Goal: Task Accomplishment & Management: Use online tool/utility

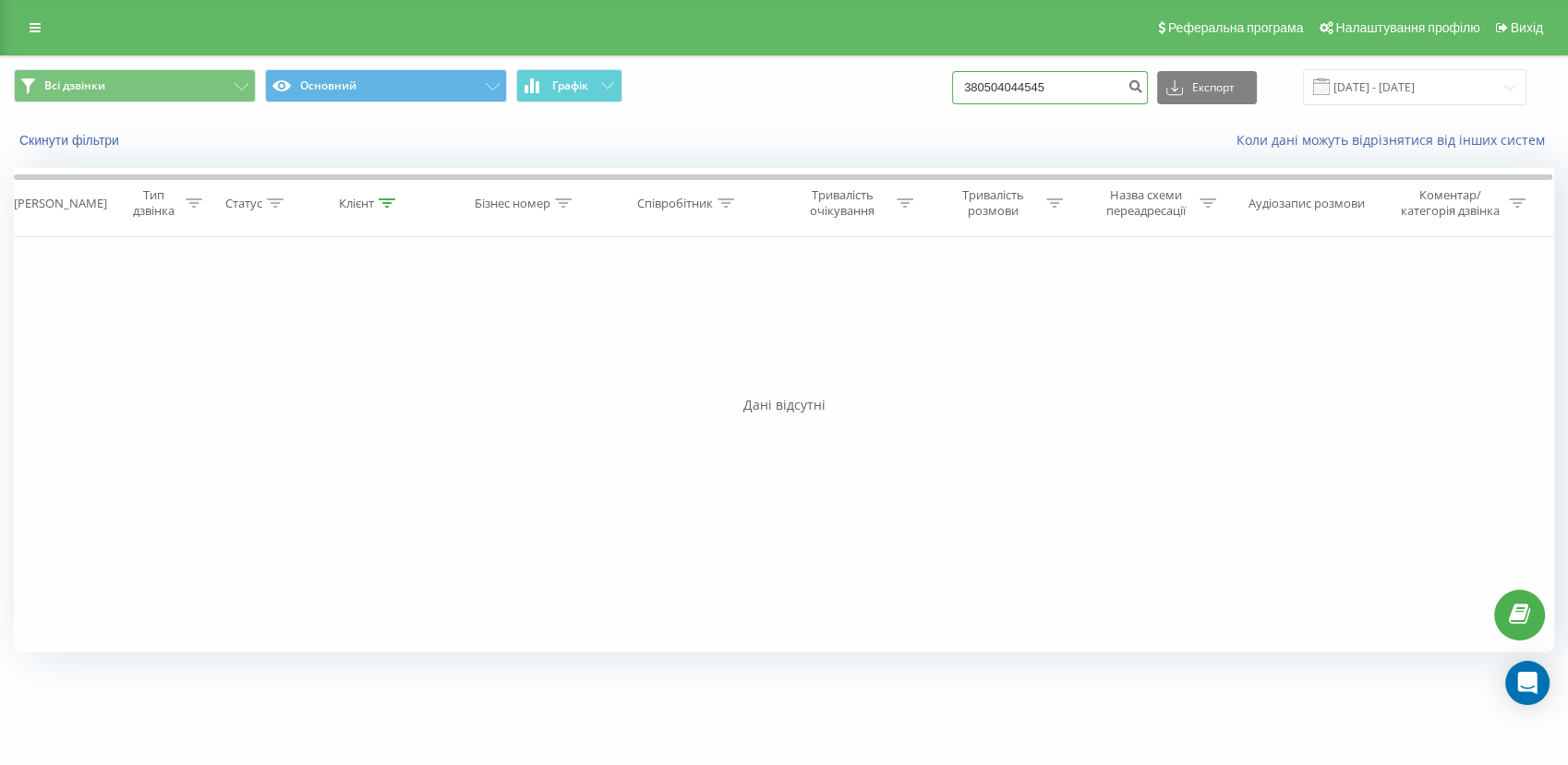
click at [1107, 89] on input "380504044545" at bounding box center [1049, 87] width 196 height 33
type input "3"
click at [30, 36] on link at bounding box center [35, 28] width 33 height 26
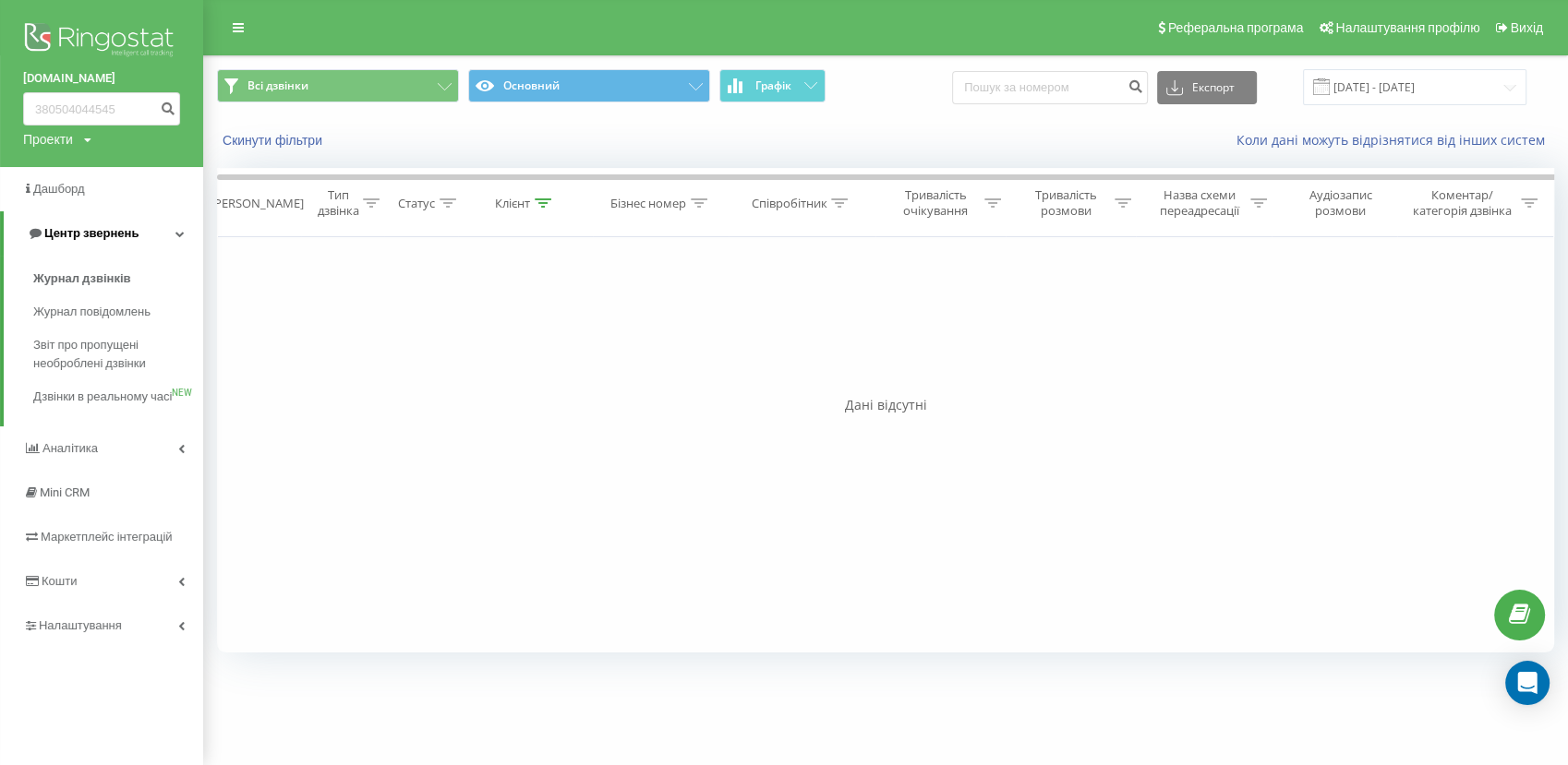
click at [113, 243] on span "Центр звернень" at bounding box center [82, 233] width 112 height 19
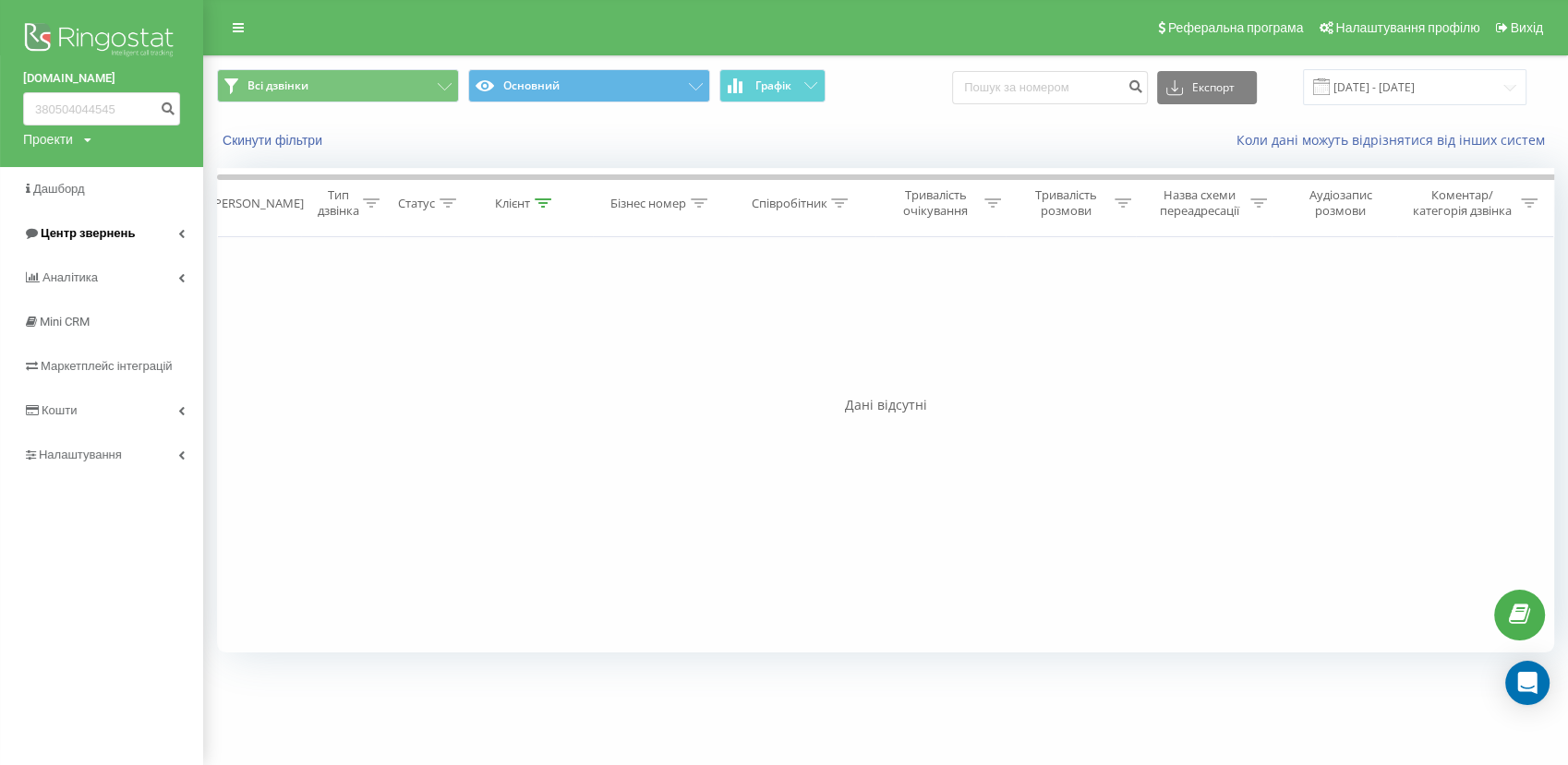
click at [111, 239] on span "Центр звернень" at bounding box center [87, 233] width 94 height 14
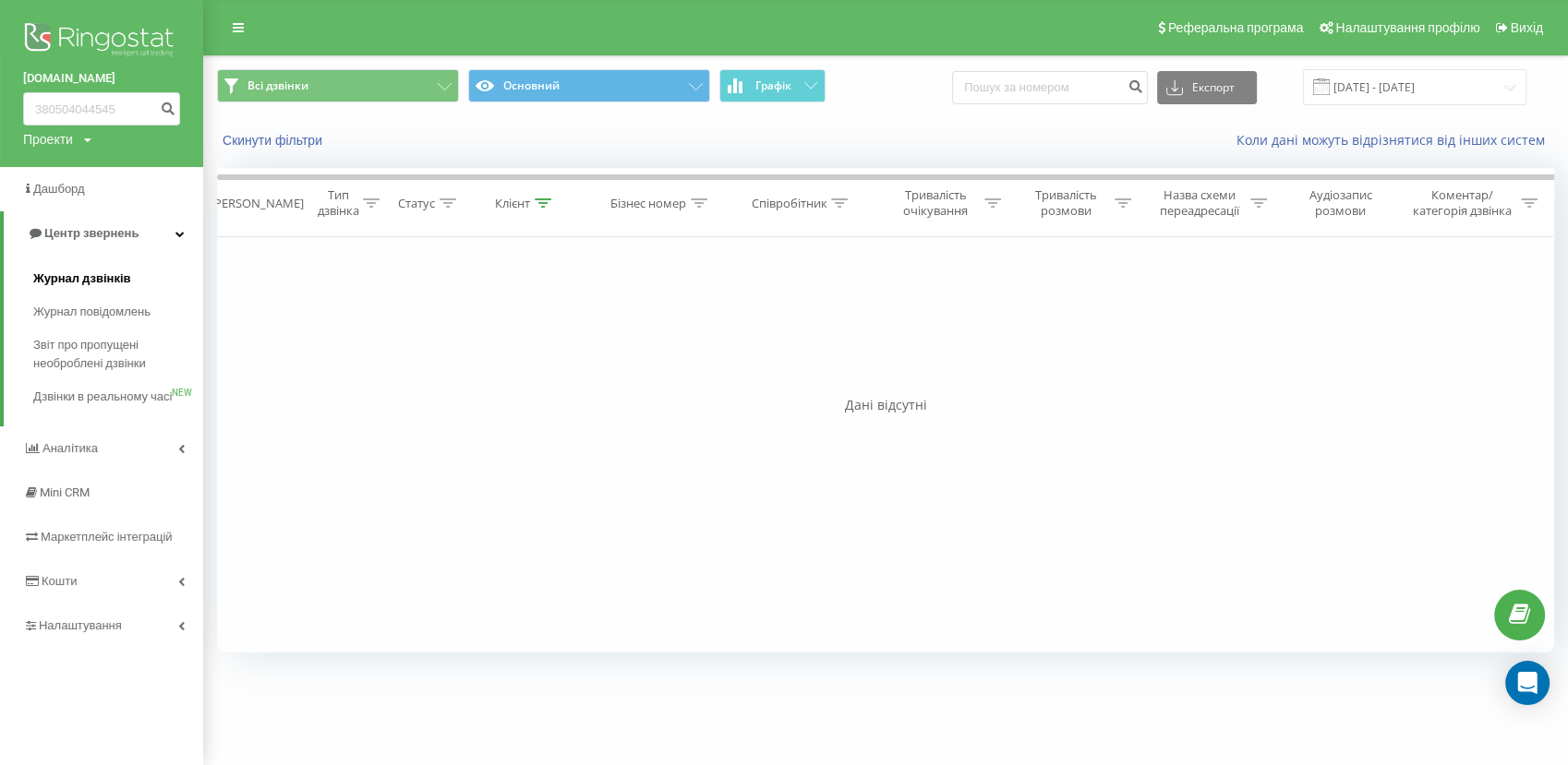
click at [98, 285] on span "Журнал дзвінків" at bounding box center [81, 279] width 98 height 19
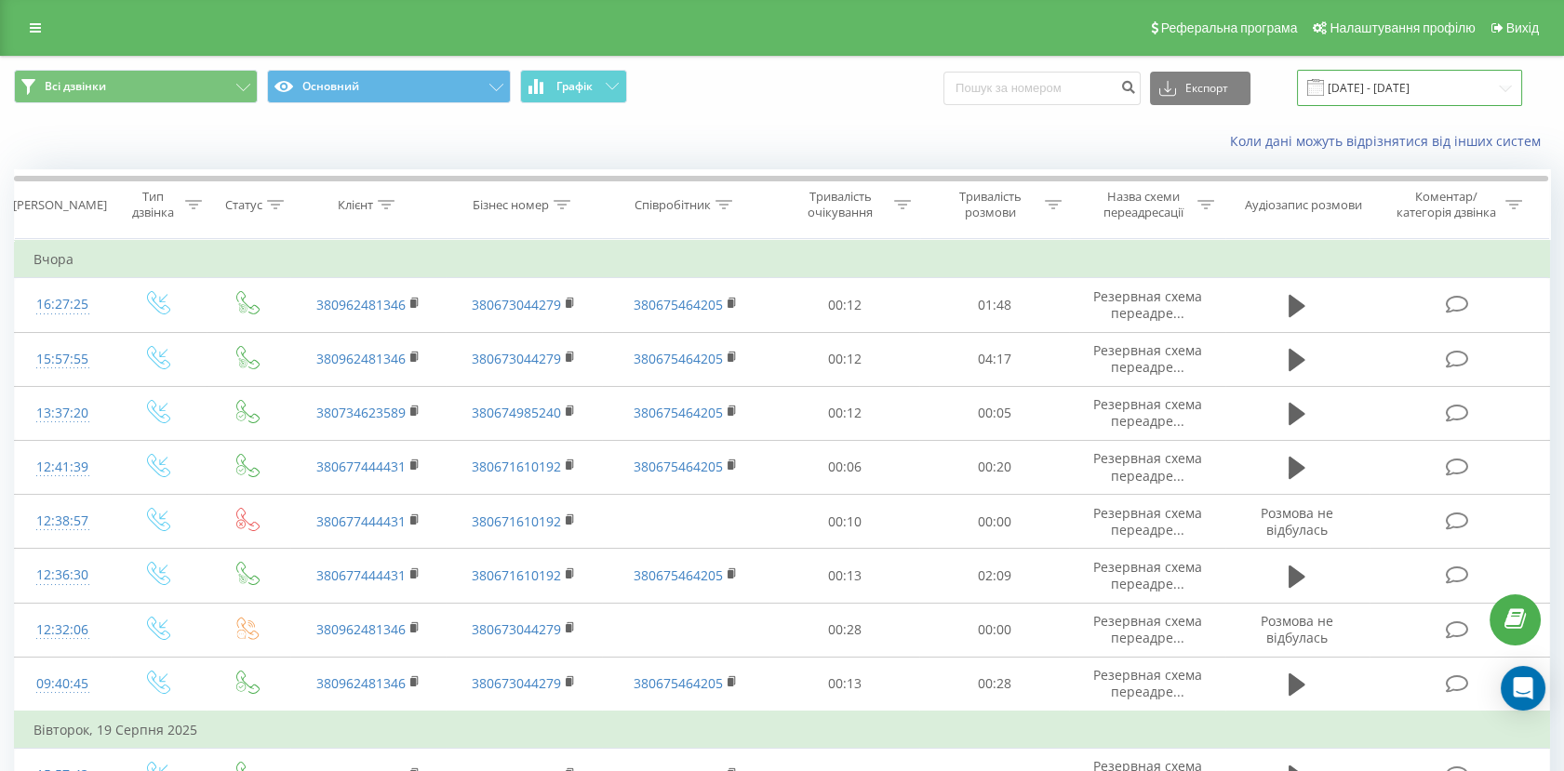
click at [1369, 77] on input "21.07.2025 - 21.08.2025" at bounding box center [1409, 88] width 225 height 36
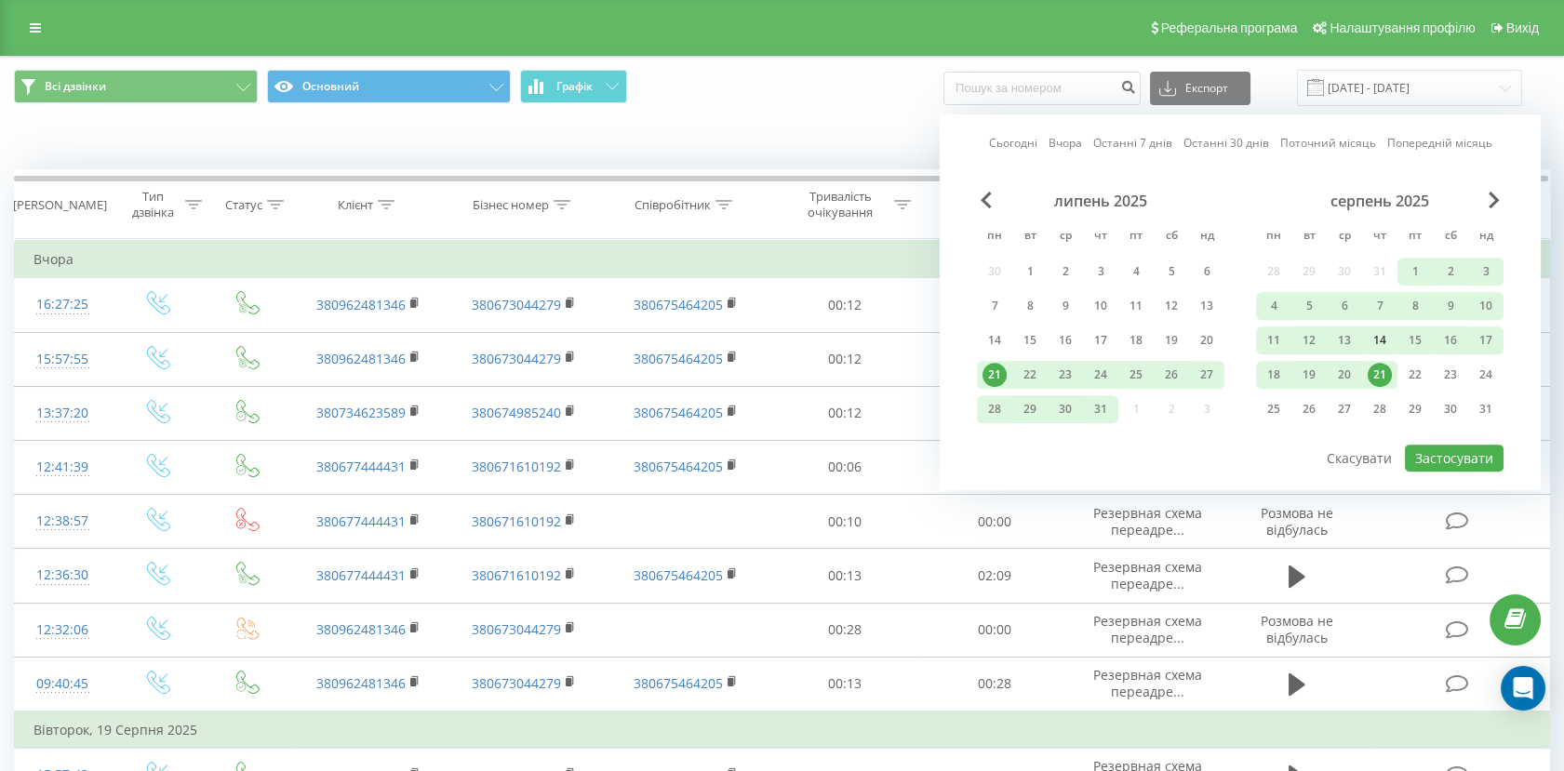
click at [1377, 340] on div "14" at bounding box center [1380, 340] width 24 height 24
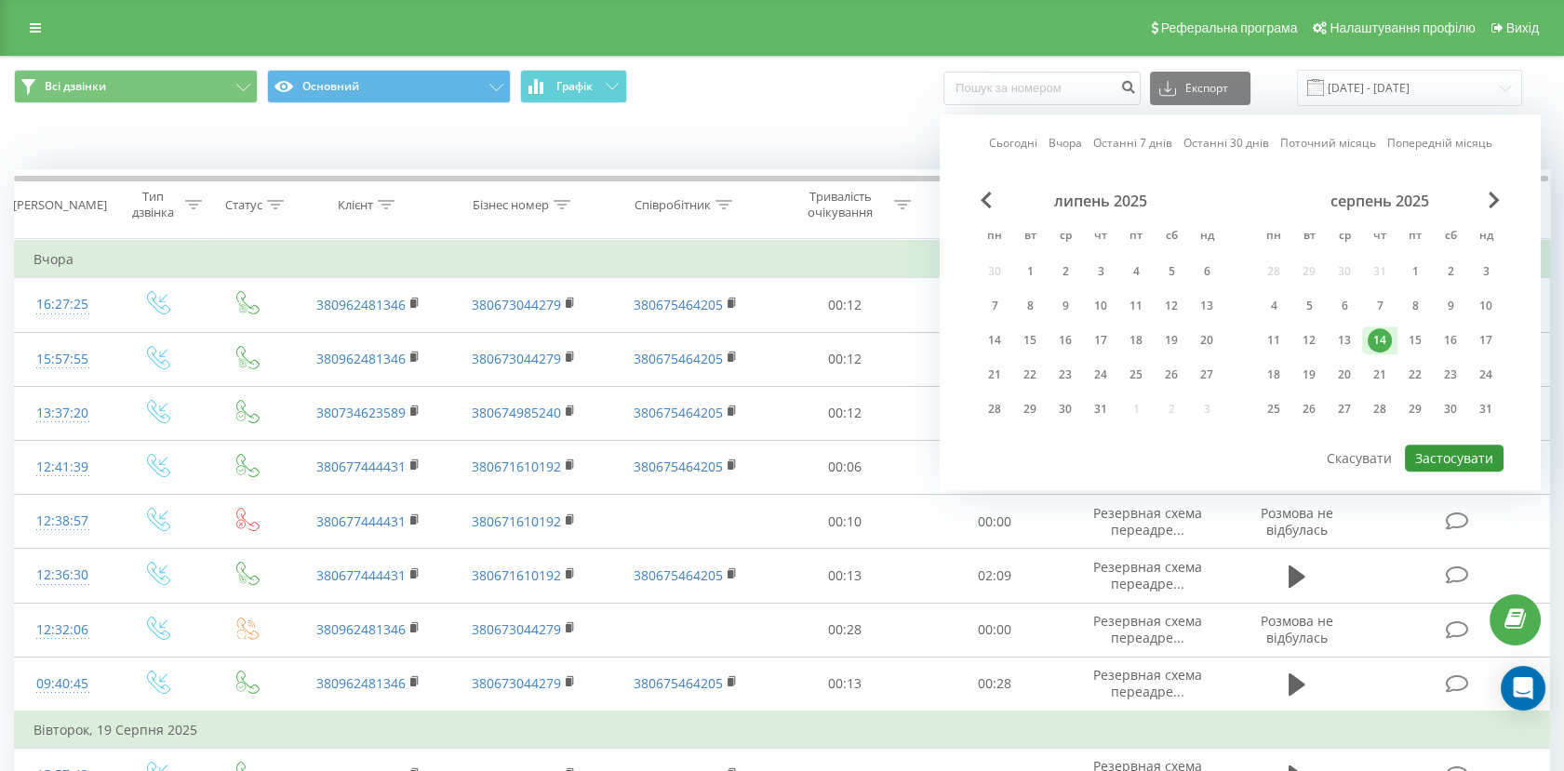
click at [1465, 451] on button "Застосувати" at bounding box center [1454, 458] width 99 height 27
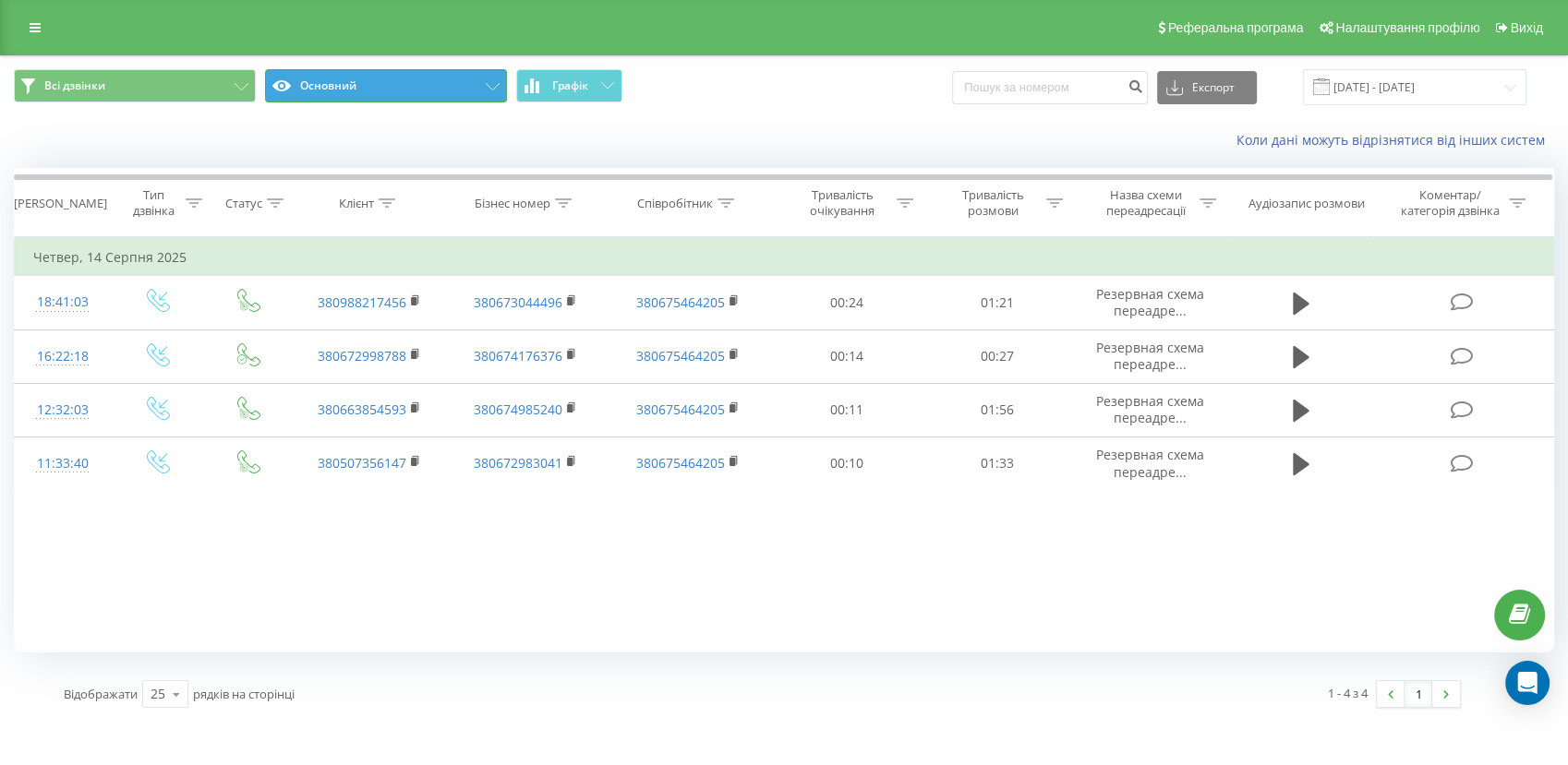
click at [316, 83] on button "Основний" at bounding box center [386, 85] width 242 height 33
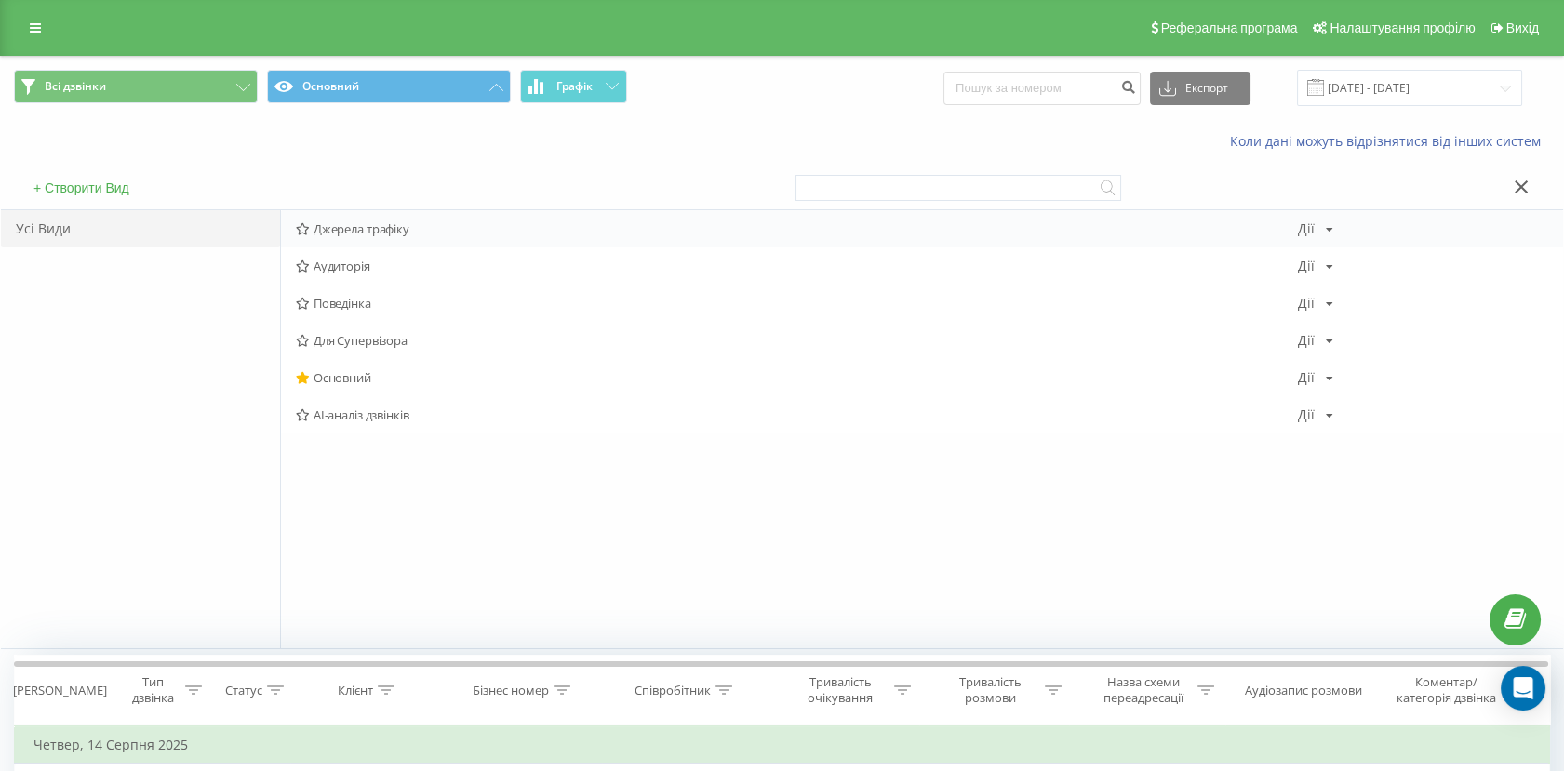
click at [333, 229] on span "Джерела трафіку" at bounding box center [797, 228] width 1002 height 13
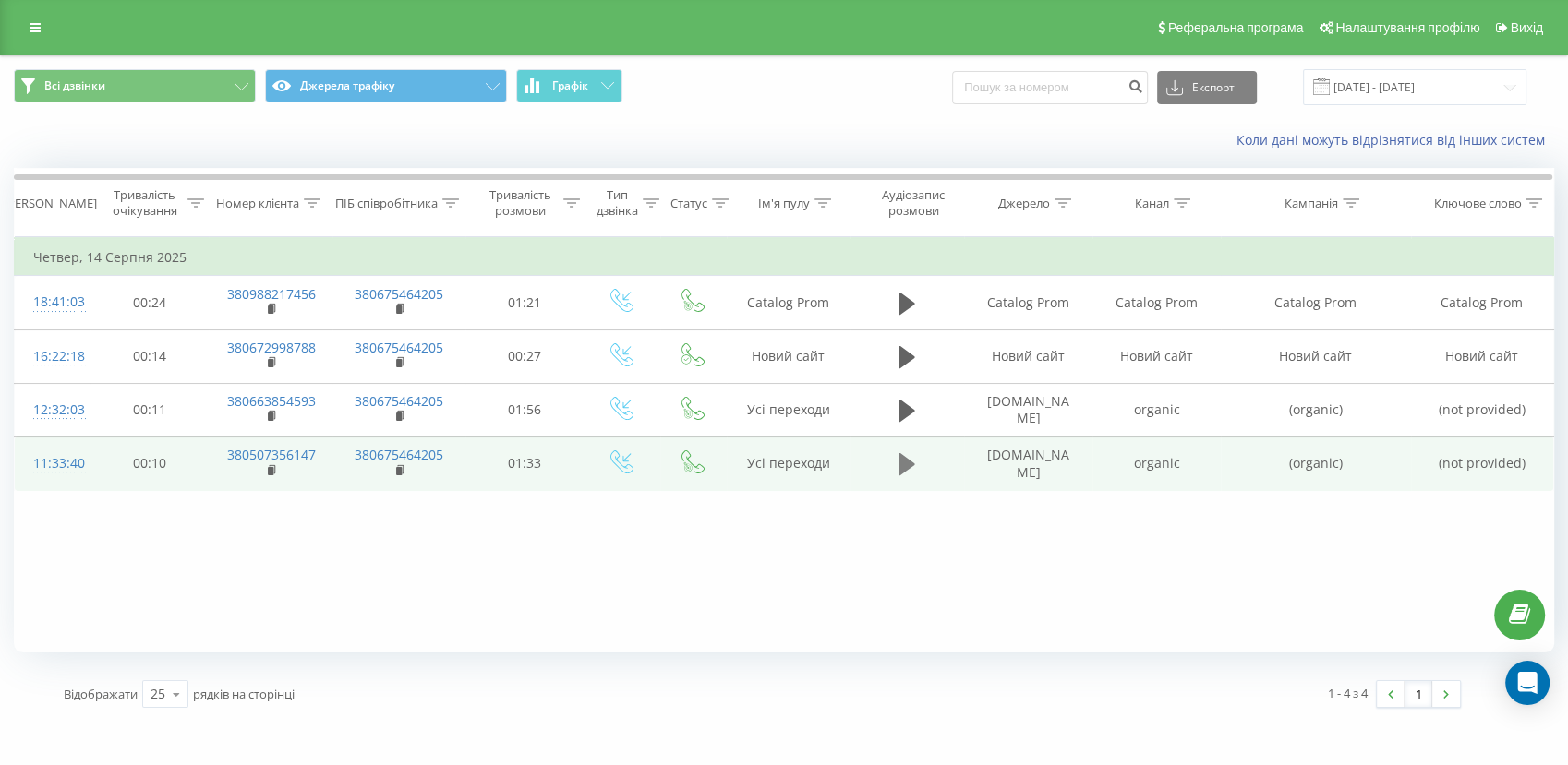
click at [910, 470] on icon at bounding box center [906, 464] width 17 height 26
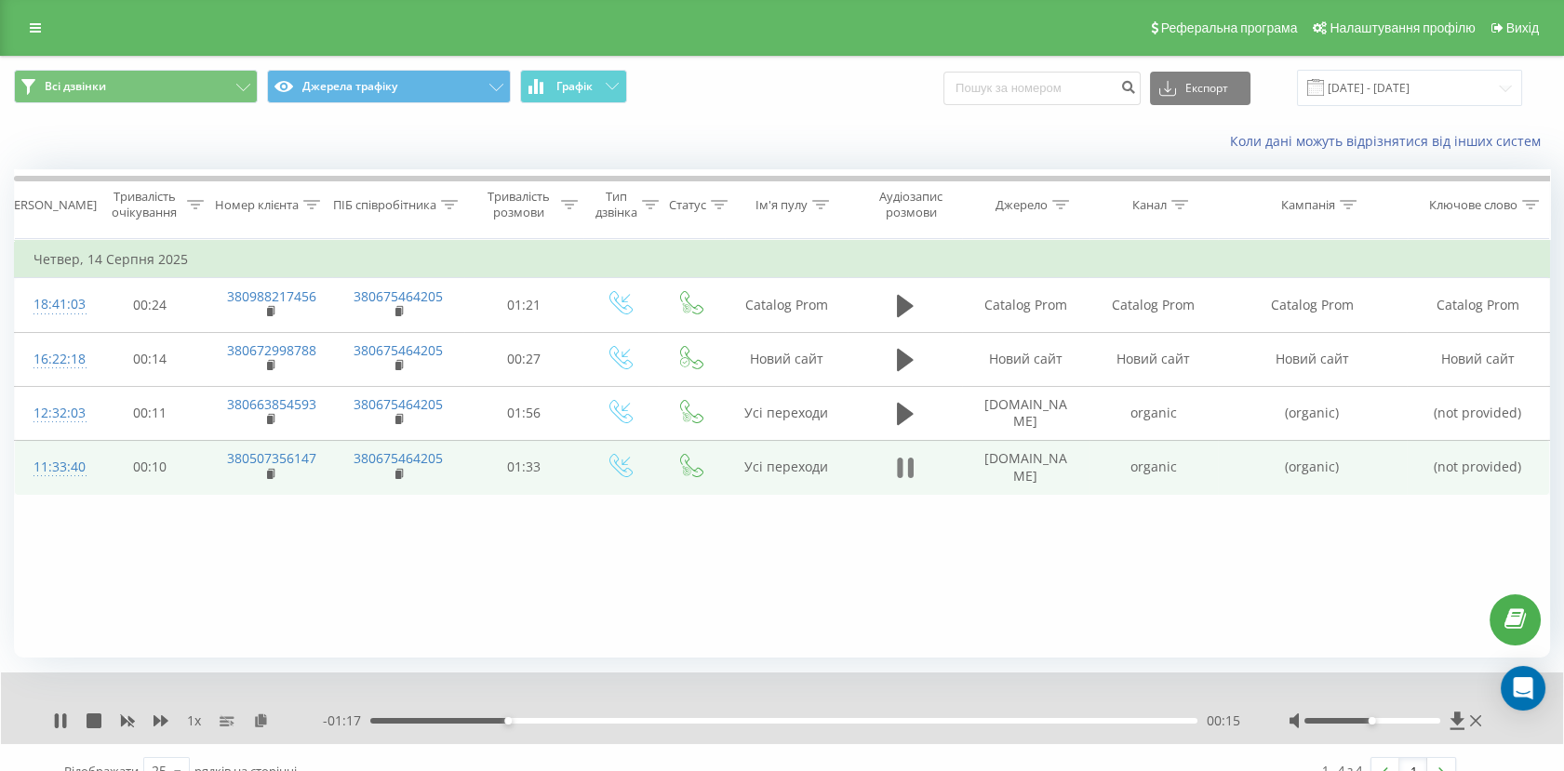
click at [903, 473] on icon at bounding box center [905, 468] width 17 height 26
click at [274, 473] on icon at bounding box center [272, 474] width 10 height 13
click at [1156, 470] on td "organic" at bounding box center [1153, 467] width 127 height 54
click at [1156, 471] on td "organic" at bounding box center [1153, 467] width 127 height 54
copy td "organic"
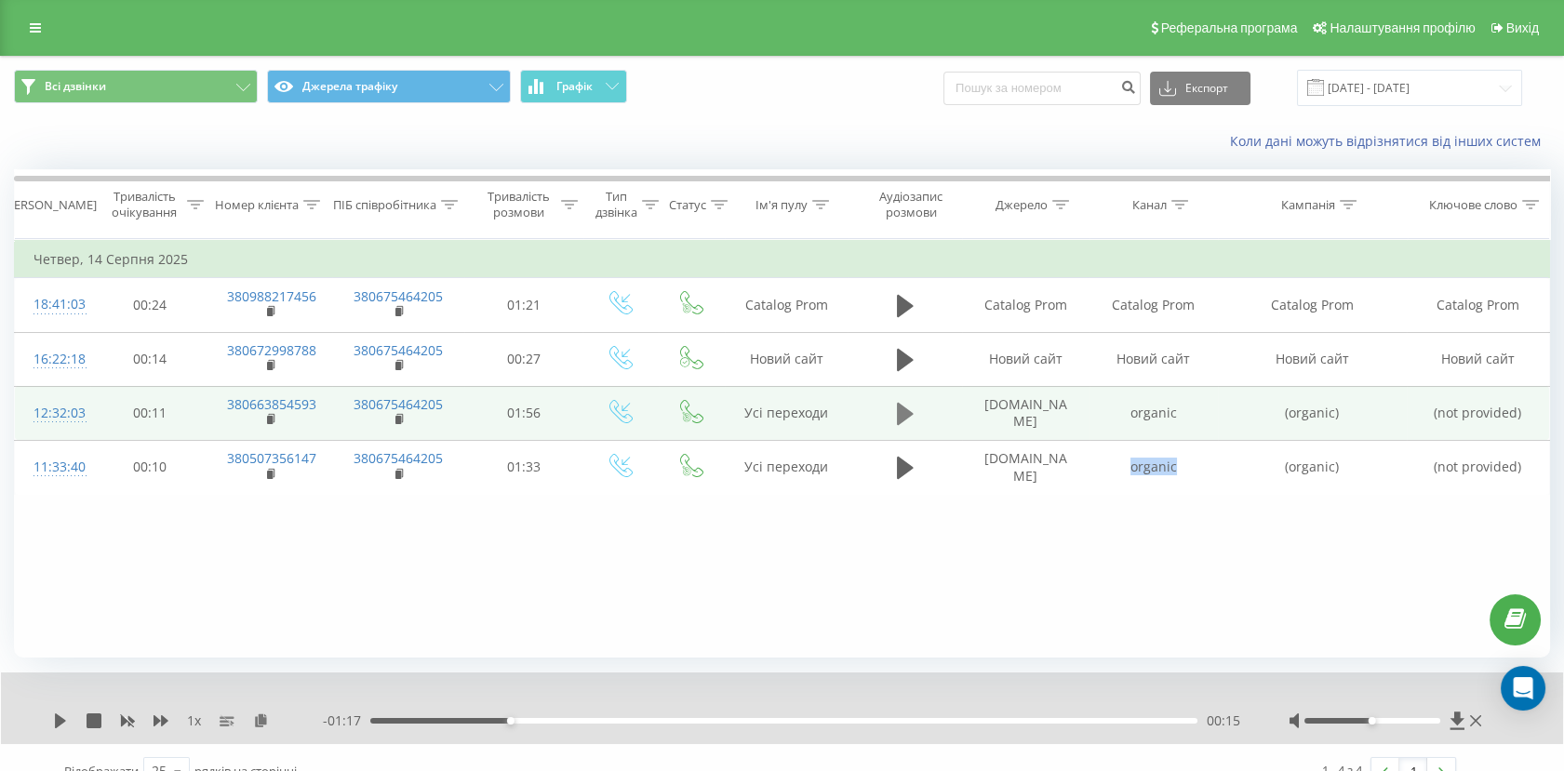
click at [915, 418] on button at bounding box center [905, 414] width 28 height 28
click at [572, 727] on div "- 01:45 00:11 00:11" at bounding box center [782, 721] width 919 height 19
click at [574, 719] on div "00:11" at bounding box center [783, 721] width 827 height 6
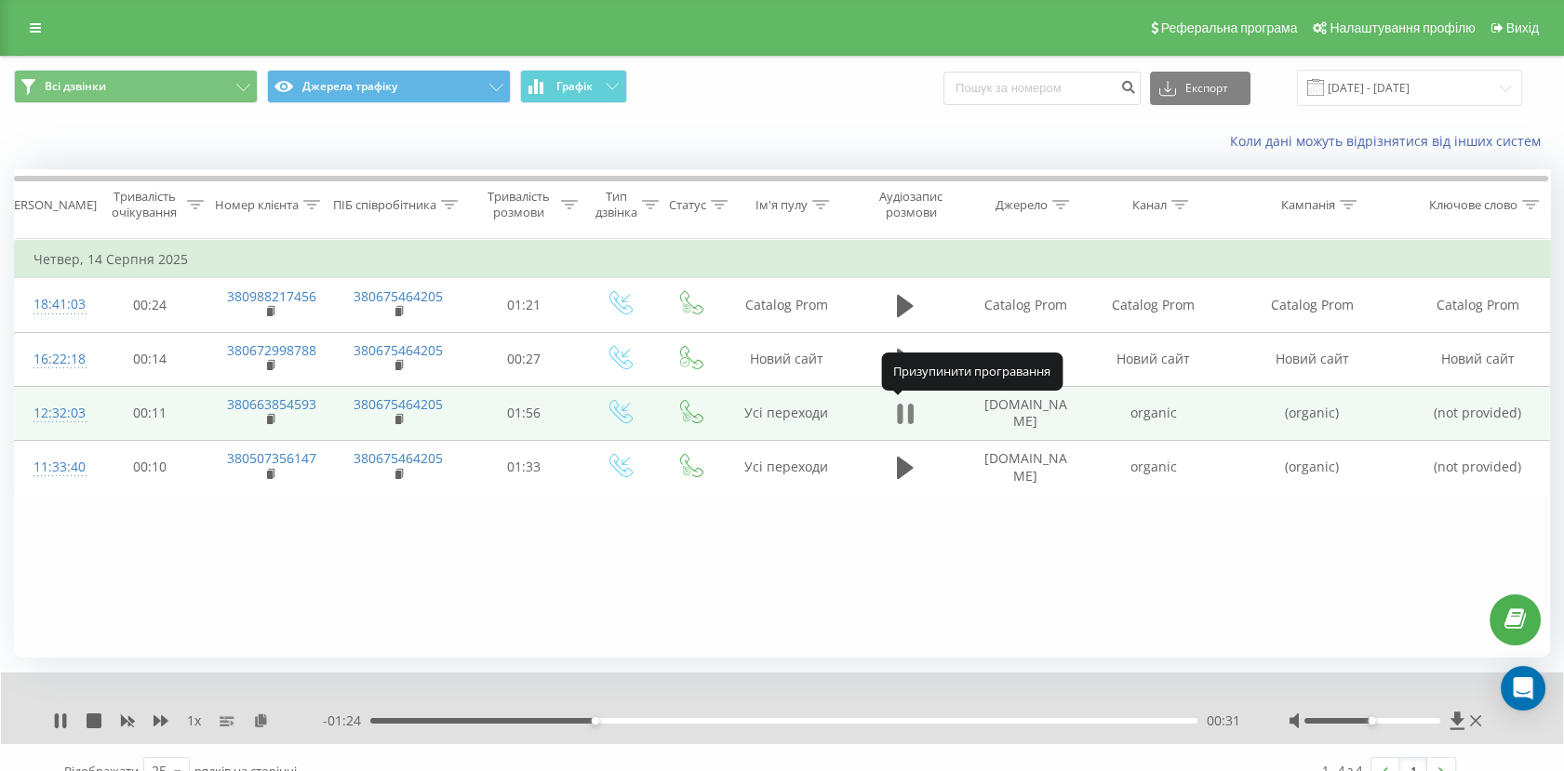
click at [906, 416] on icon at bounding box center [905, 414] width 17 height 26
click at [272, 421] on rect at bounding box center [270, 420] width 6 height 8
click at [274, 420] on icon at bounding box center [272, 419] width 10 height 13
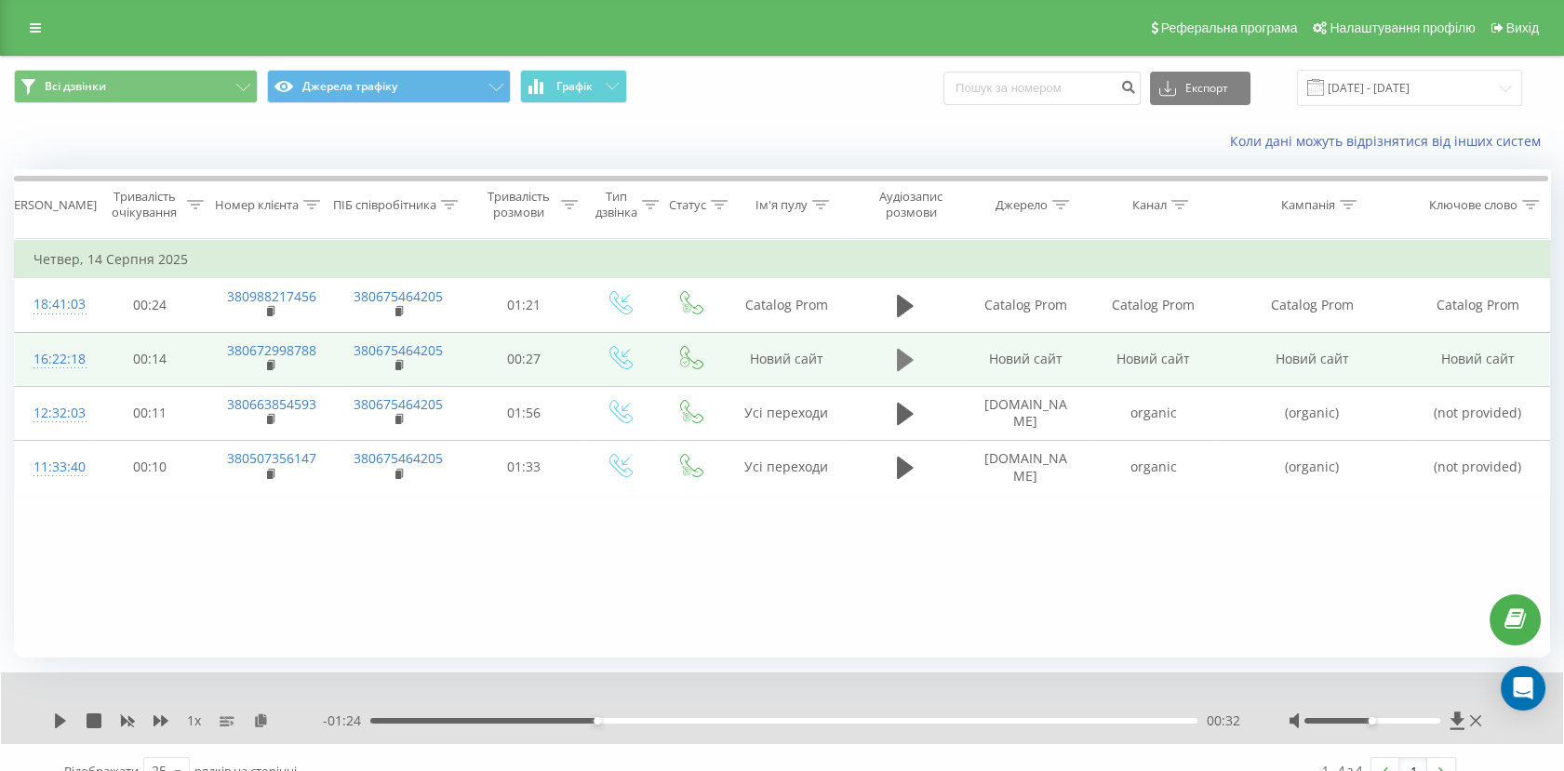
click at [910, 362] on icon at bounding box center [905, 360] width 17 height 26
click at [903, 363] on icon at bounding box center [905, 360] width 17 height 26
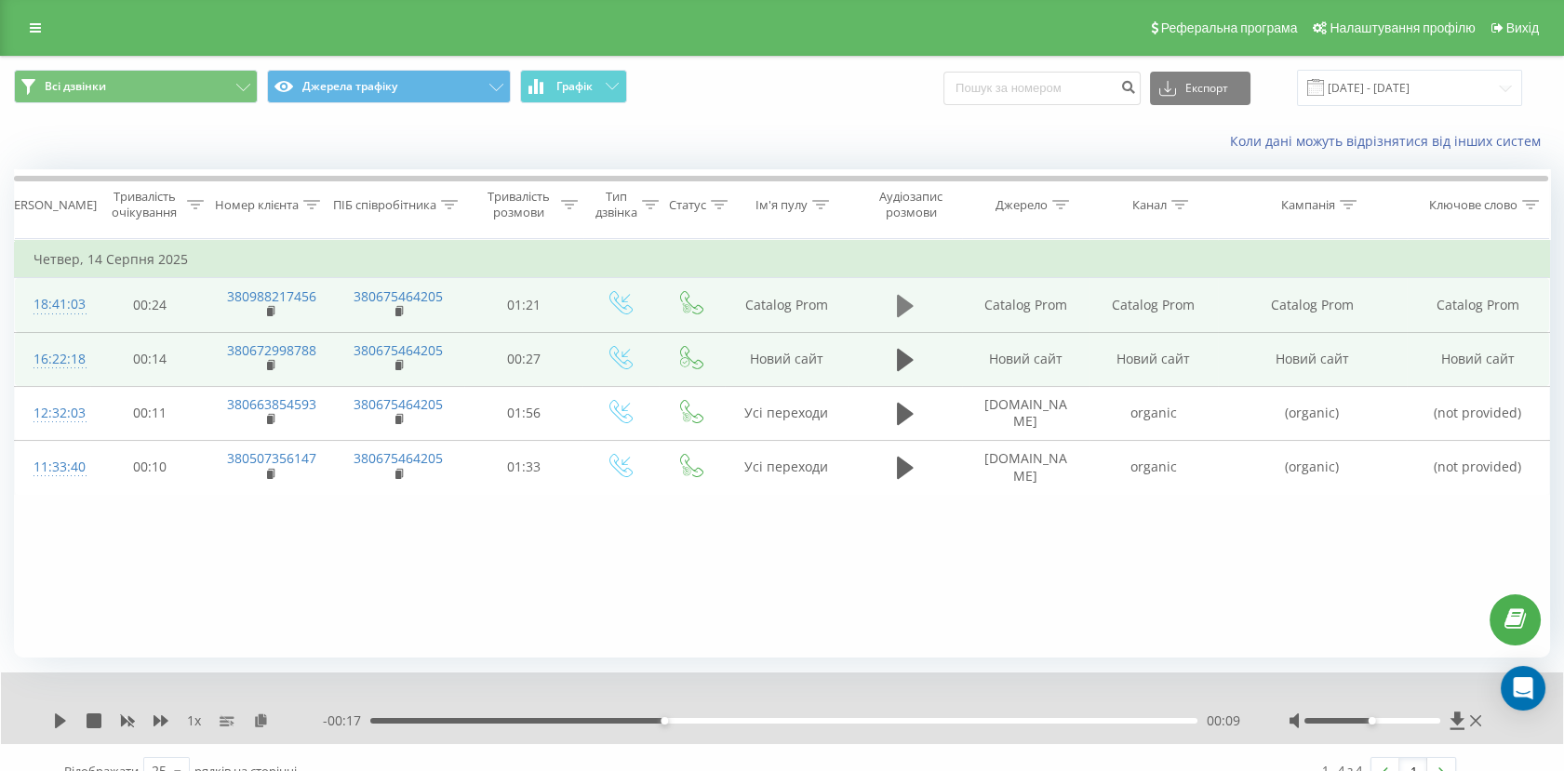
click at [907, 314] on icon at bounding box center [905, 306] width 17 height 26
click at [905, 309] on icon at bounding box center [905, 306] width 17 height 26
click at [267, 309] on icon at bounding box center [272, 311] width 10 height 13
click at [1166, 306] on td "Catalog Prom" at bounding box center [1153, 305] width 127 height 54
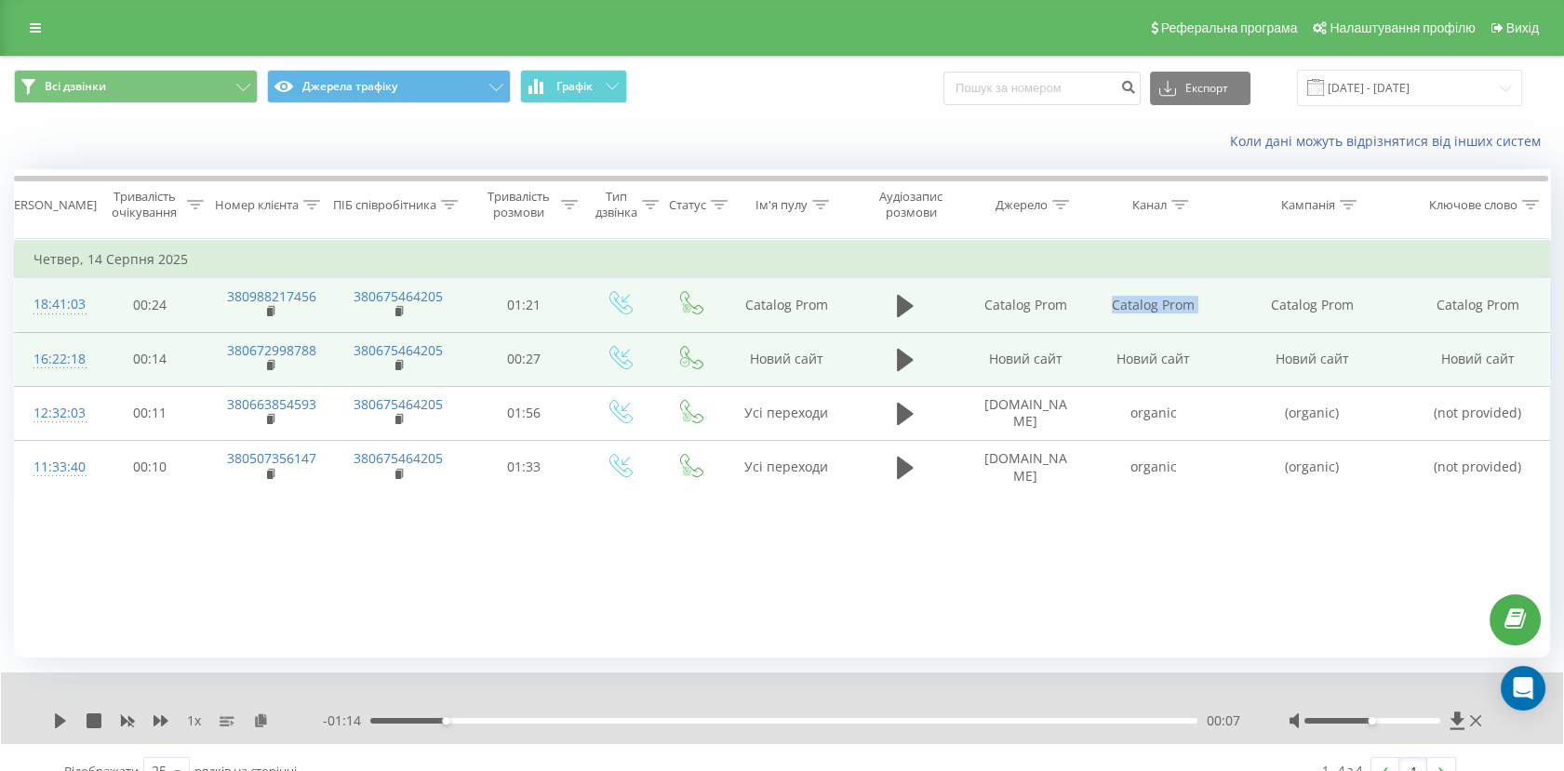
click at [1166, 308] on td "Catalog Prom" at bounding box center [1153, 305] width 127 height 54
copy td "Catalog Prom"
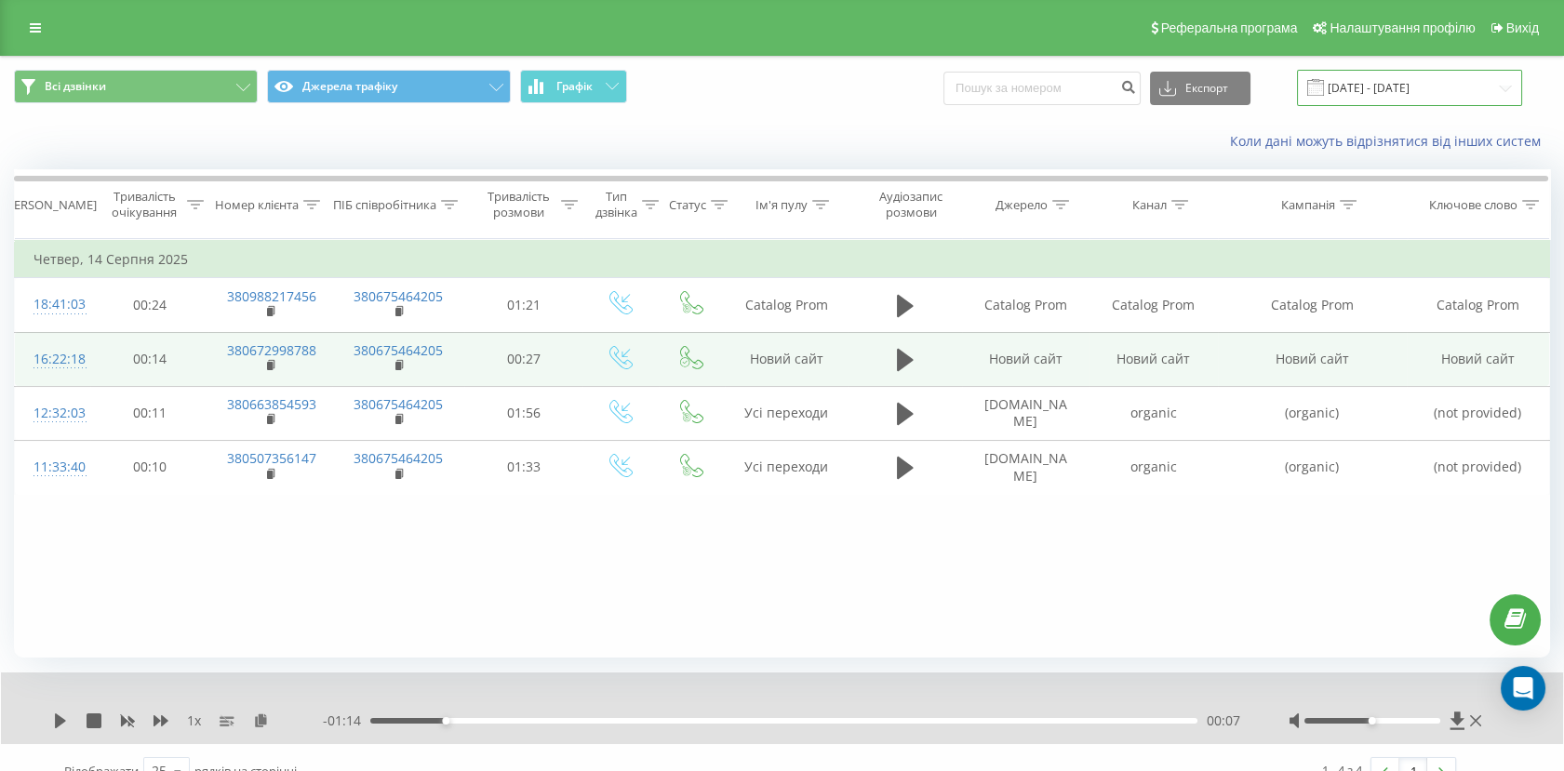
click at [1362, 80] on input "14.08.2025 - 14.08.2025" at bounding box center [1409, 88] width 225 height 36
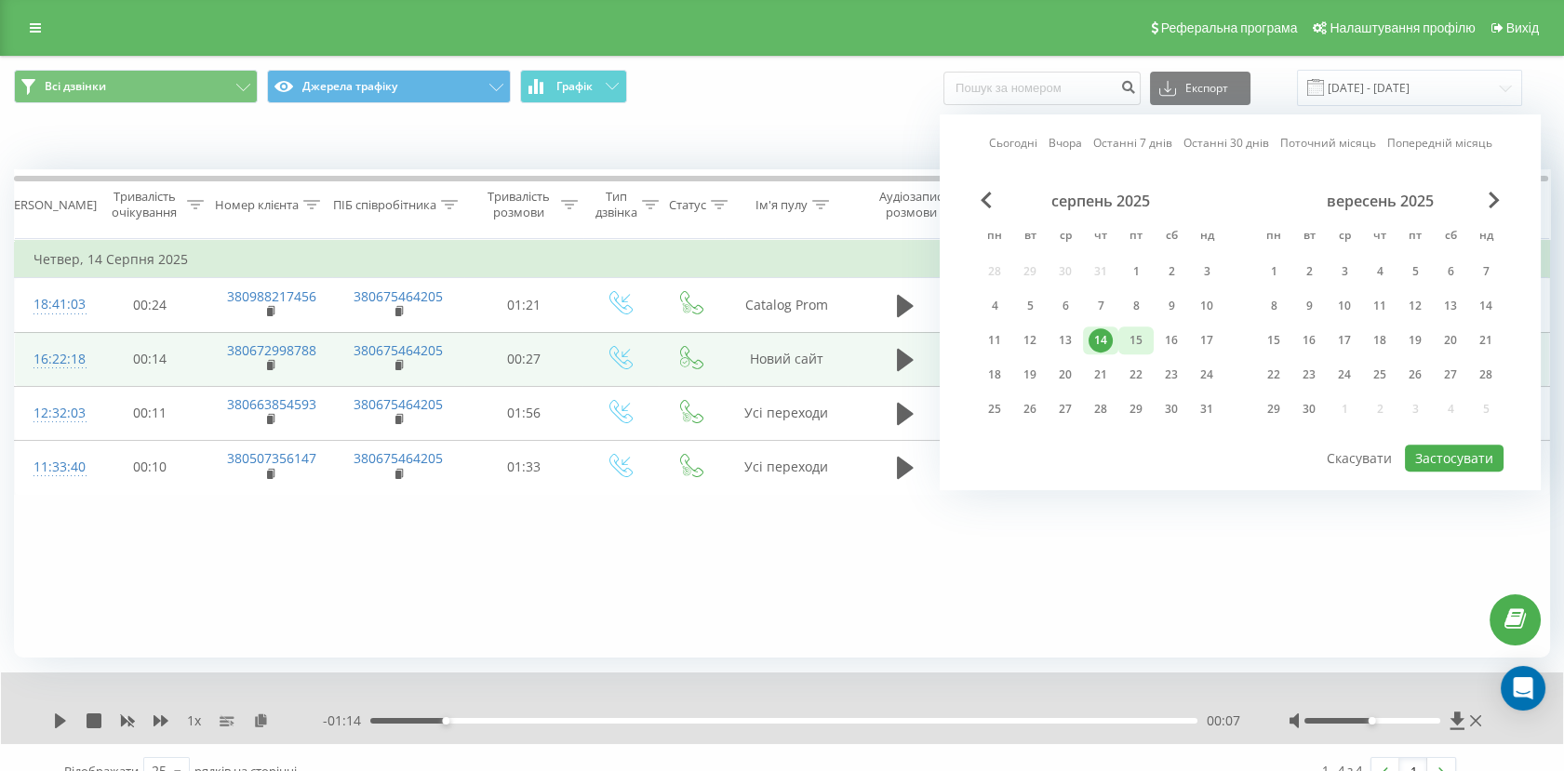
click at [1145, 343] on div "15" at bounding box center [1136, 340] width 24 height 24
click at [1437, 448] on button "Застосувати" at bounding box center [1454, 458] width 99 height 27
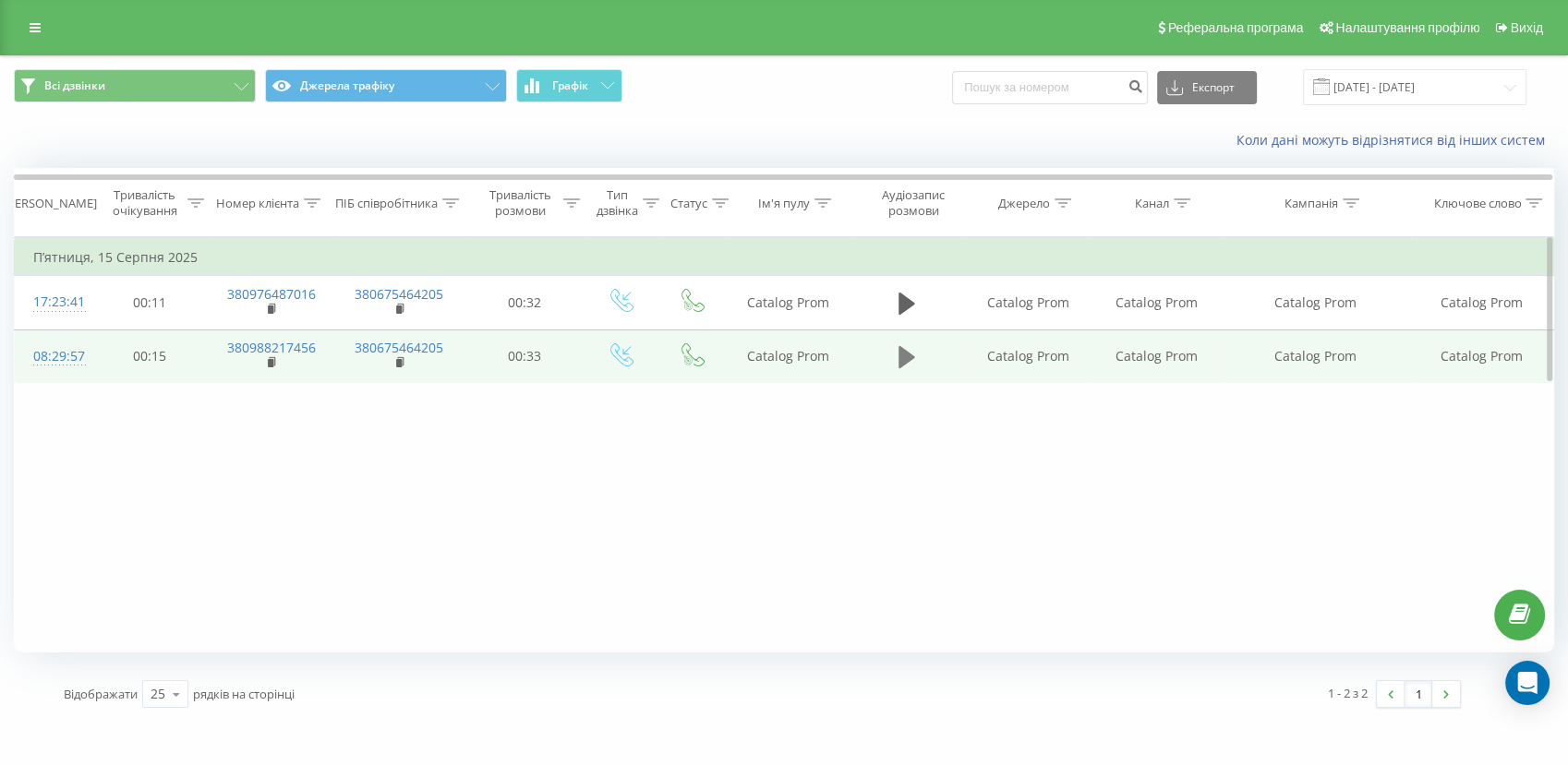
click at [904, 358] on icon at bounding box center [906, 357] width 17 height 22
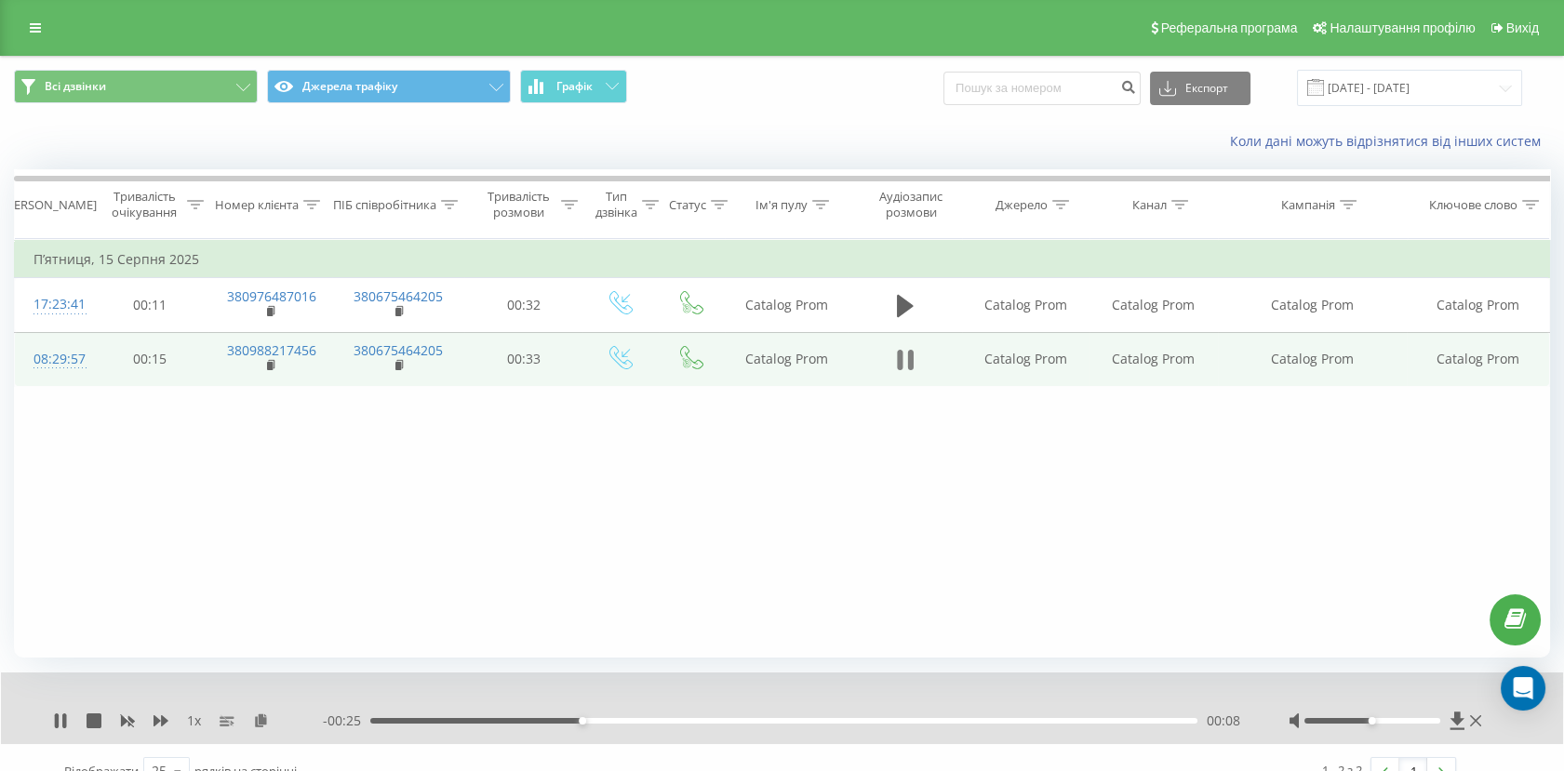
click at [900, 368] on icon at bounding box center [900, 360] width 6 height 20
click at [264, 369] on td "380988217456" at bounding box center [269, 359] width 123 height 54
click at [274, 368] on icon at bounding box center [272, 364] width 7 height 8
click at [1124, 361] on td "Catalog Prom" at bounding box center [1153, 359] width 127 height 54
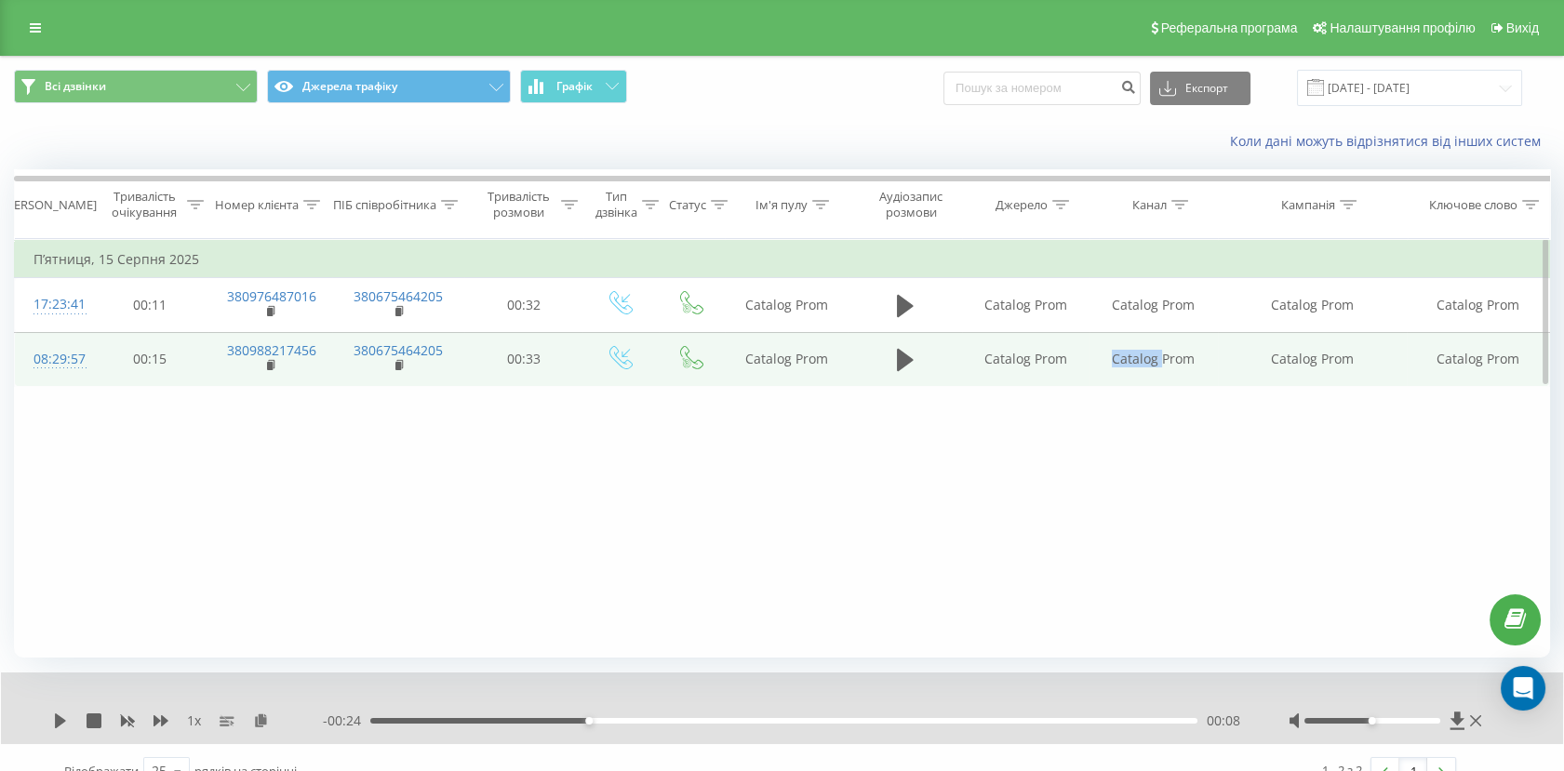
click at [1124, 361] on td "Catalog Prom" at bounding box center [1153, 359] width 127 height 54
click at [1123, 361] on td "Catalog Prom" at bounding box center [1153, 359] width 127 height 54
click at [1123, 362] on td "Catalog Prom" at bounding box center [1153, 359] width 127 height 54
click at [1176, 359] on td "Catalog Prom" at bounding box center [1153, 359] width 127 height 54
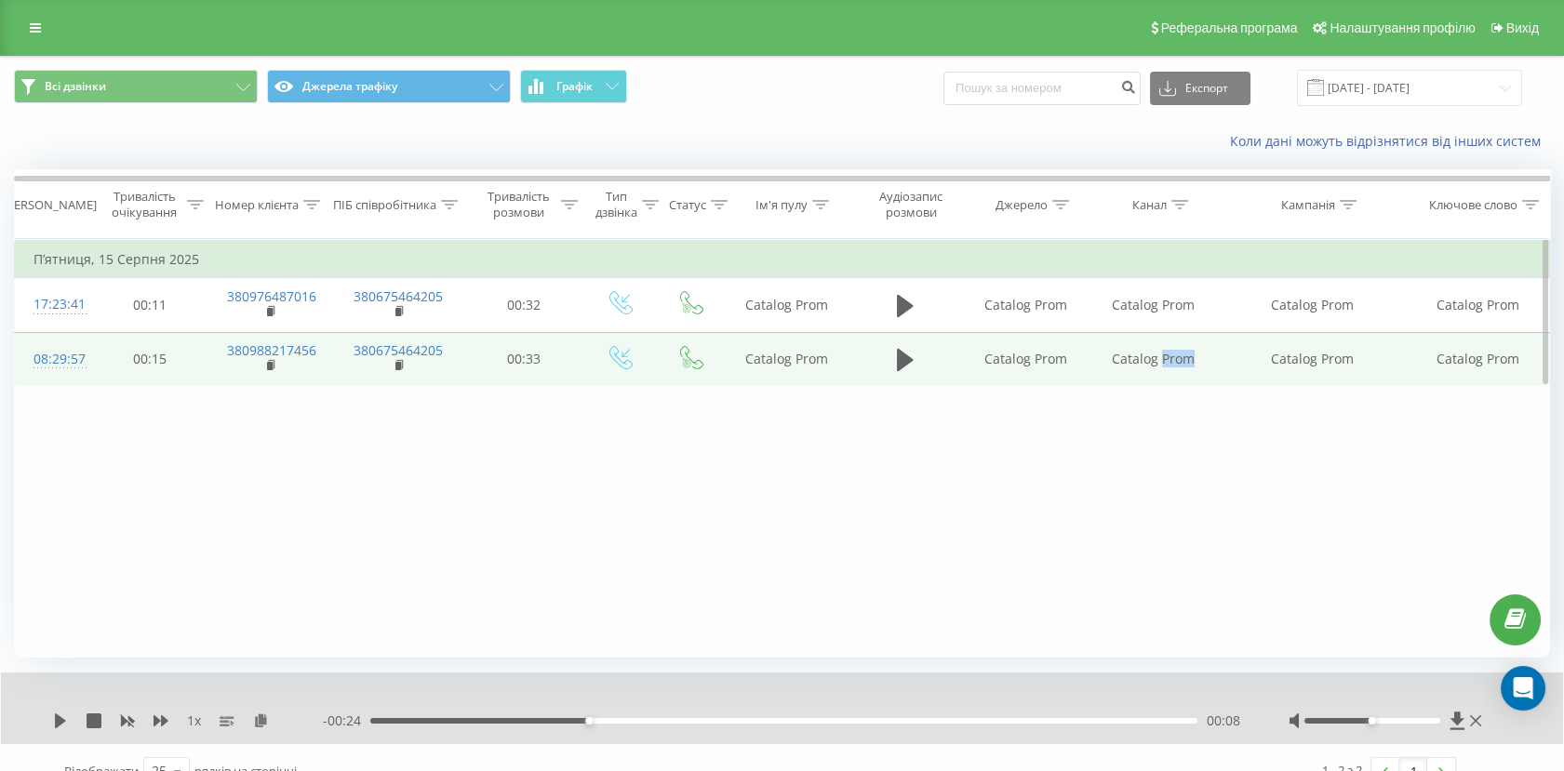
click at [1176, 359] on td "Catalog Prom" at bounding box center [1153, 359] width 127 height 54
copy td "Catalog Prom"
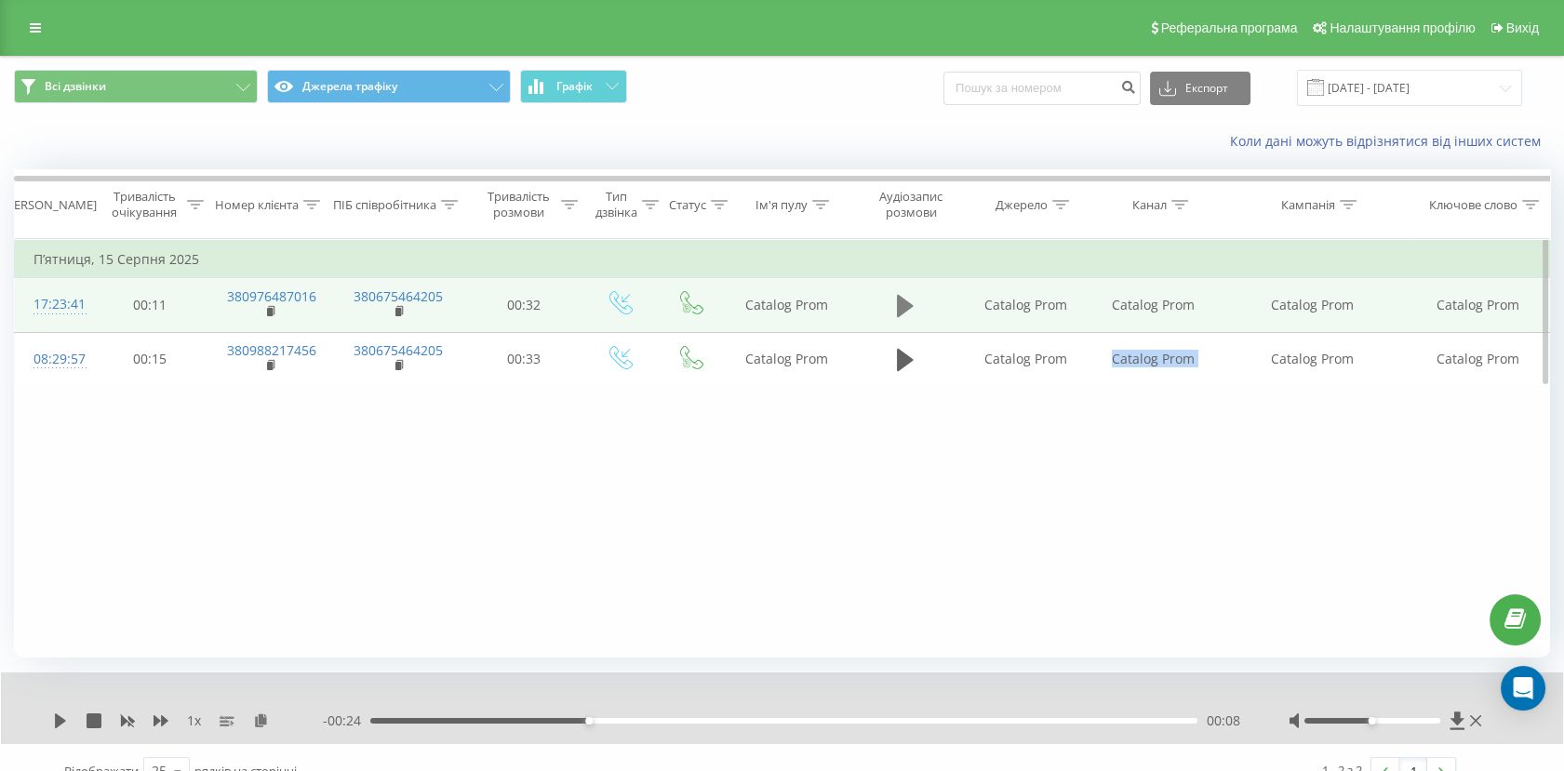
click at [898, 304] on icon at bounding box center [905, 306] width 17 height 22
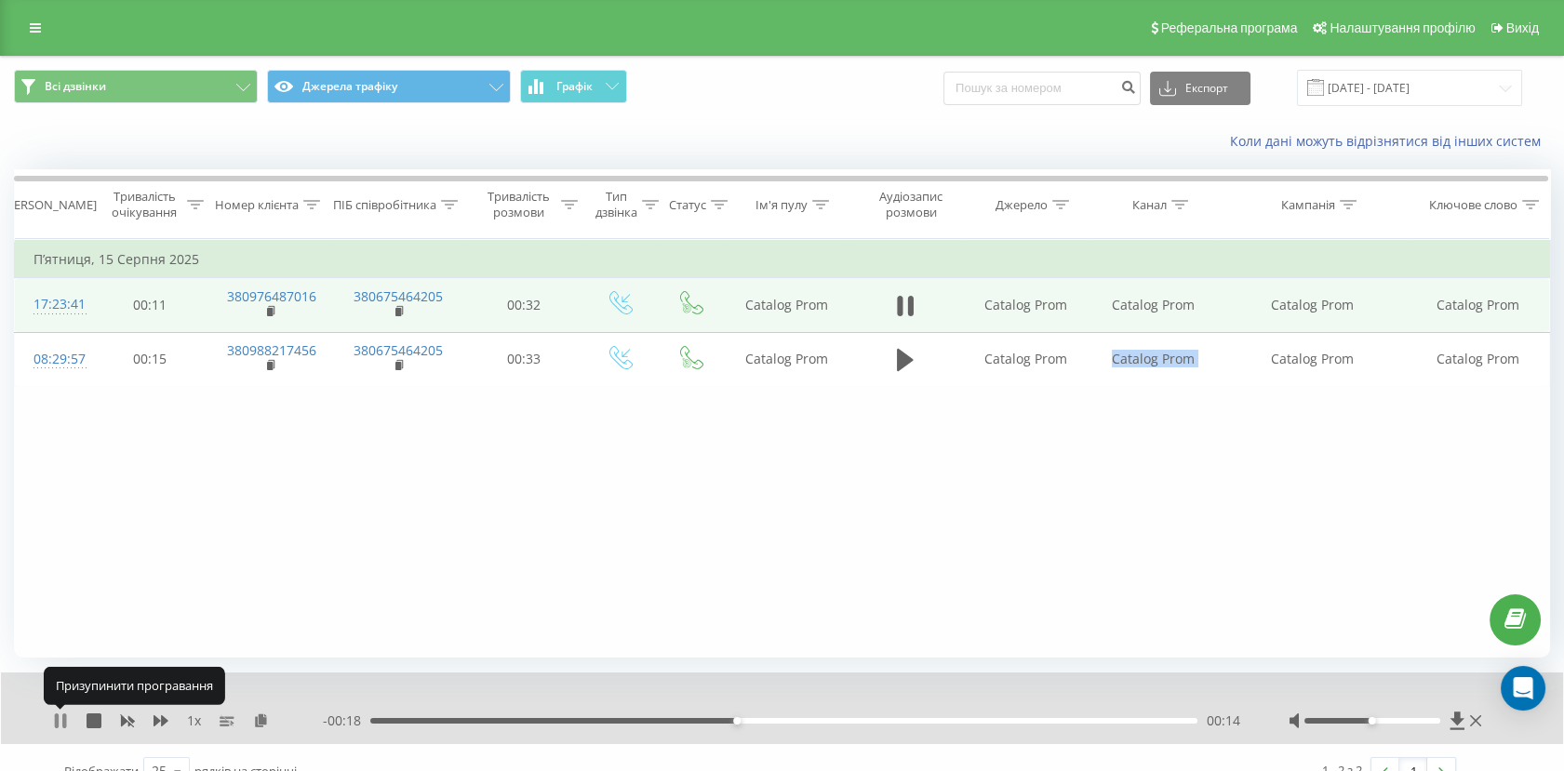
click at [60, 722] on icon at bounding box center [60, 721] width 15 height 15
click at [274, 313] on icon at bounding box center [272, 310] width 7 height 8
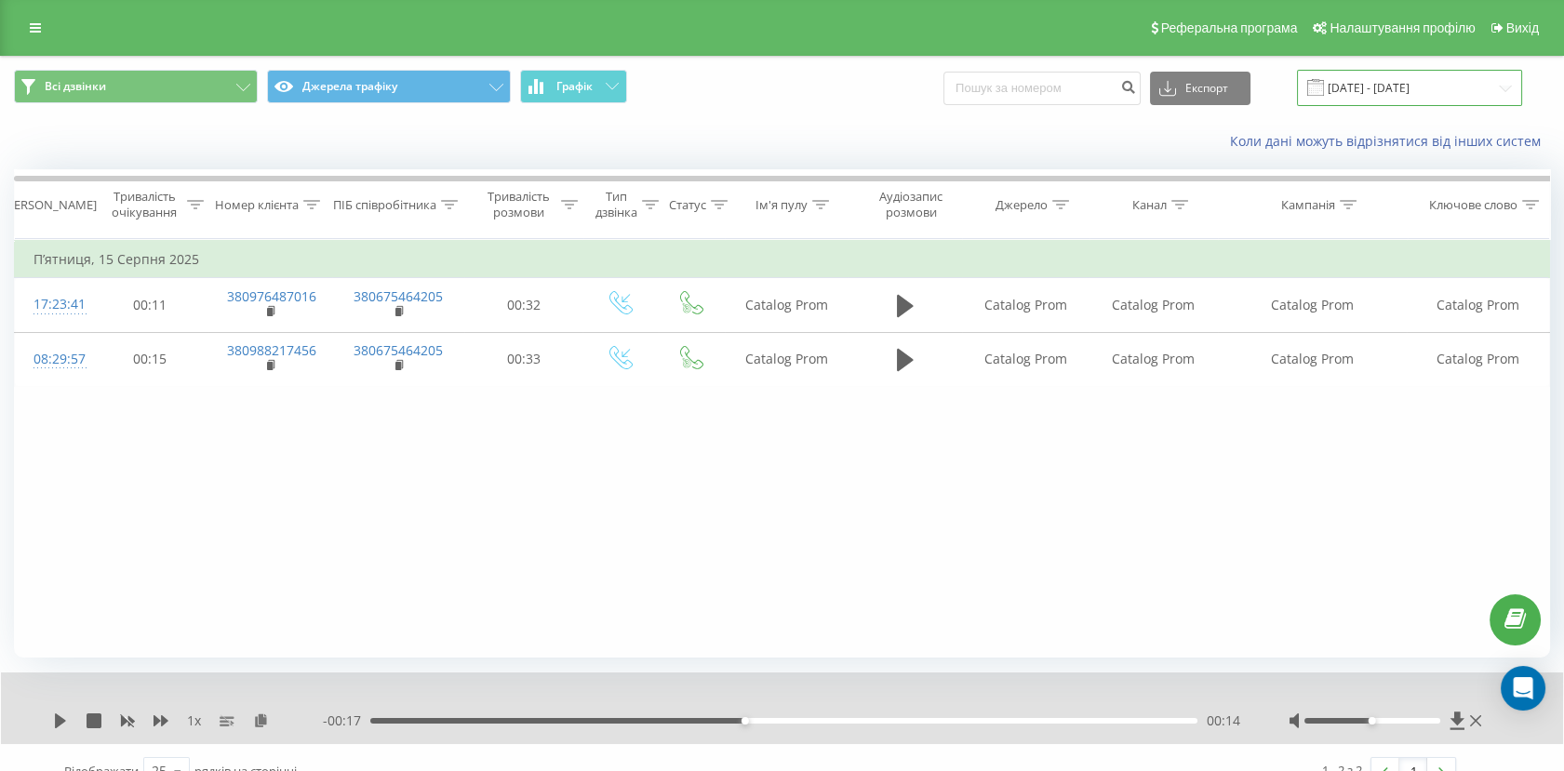
click at [1407, 85] on input "15.08.2025 - 15.08.2025" at bounding box center [1409, 88] width 225 height 36
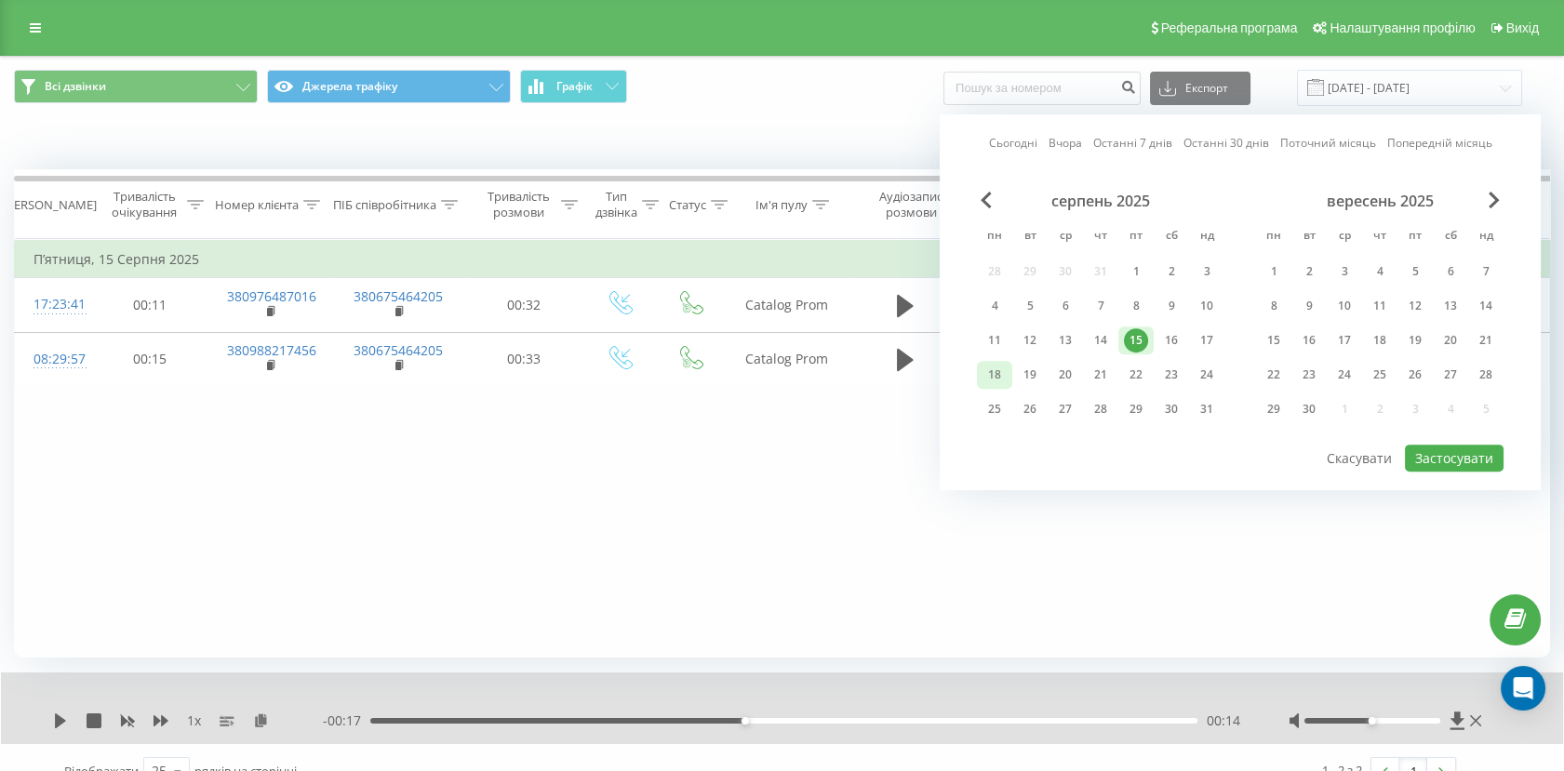
click at [1005, 369] on div "18" at bounding box center [995, 375] width 24 height 24
click at [1443, 454] on button "Застосувати" at bounding box center [1454, 458] width 99 height 27
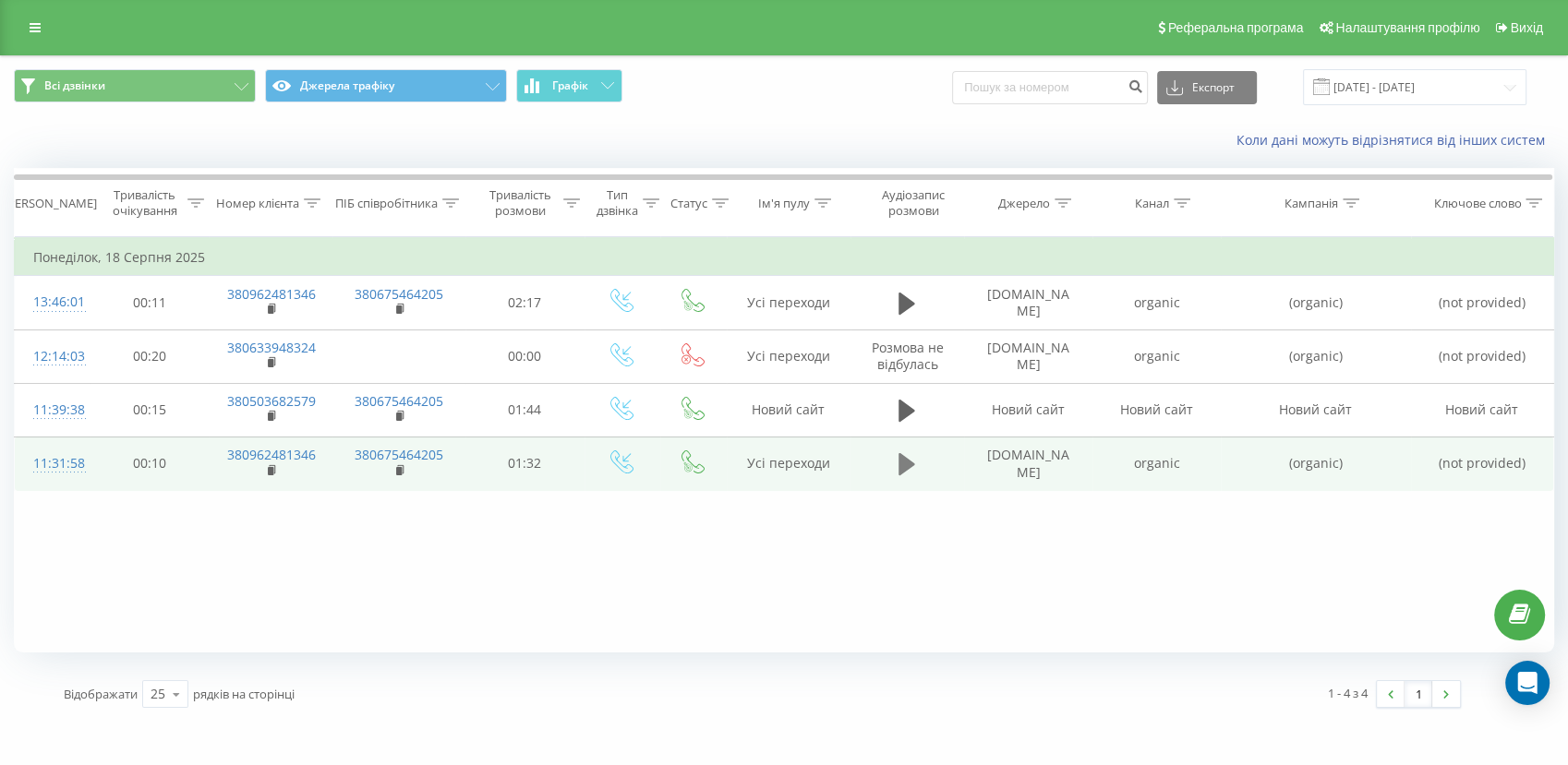
click at [909, 467] on icon at bounding box center [906, 464] width 17 height 22
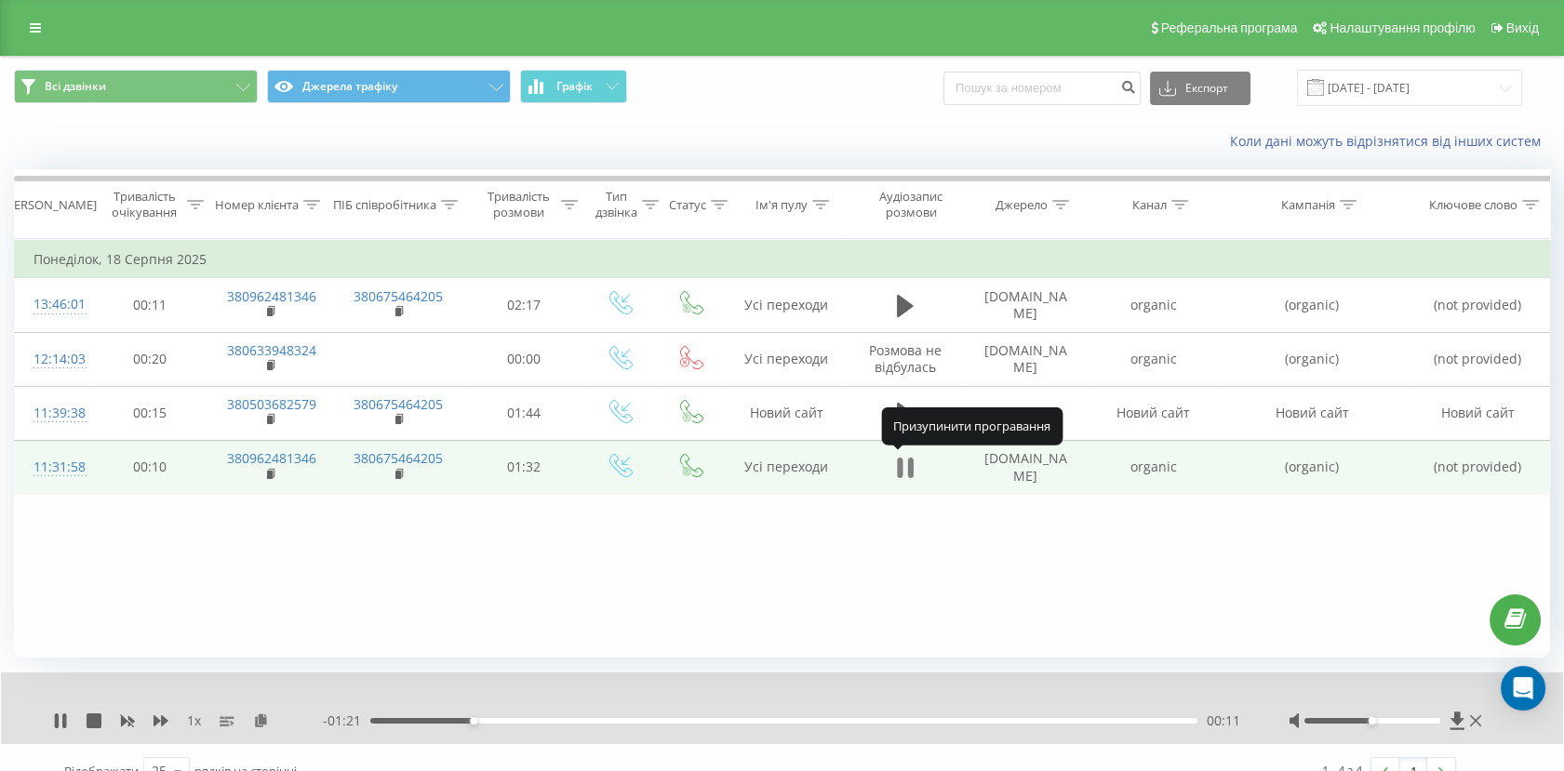
click at [905, 471] on icon at bounding box center [905, 468] width 17 height 26
click at [270, 471] on rect at bounding box center [270, 475] width 6 height 8
click at [1149, 470] on td "organic" at bounding box center [1153, 467] width 127 height 54
copy td "organic"
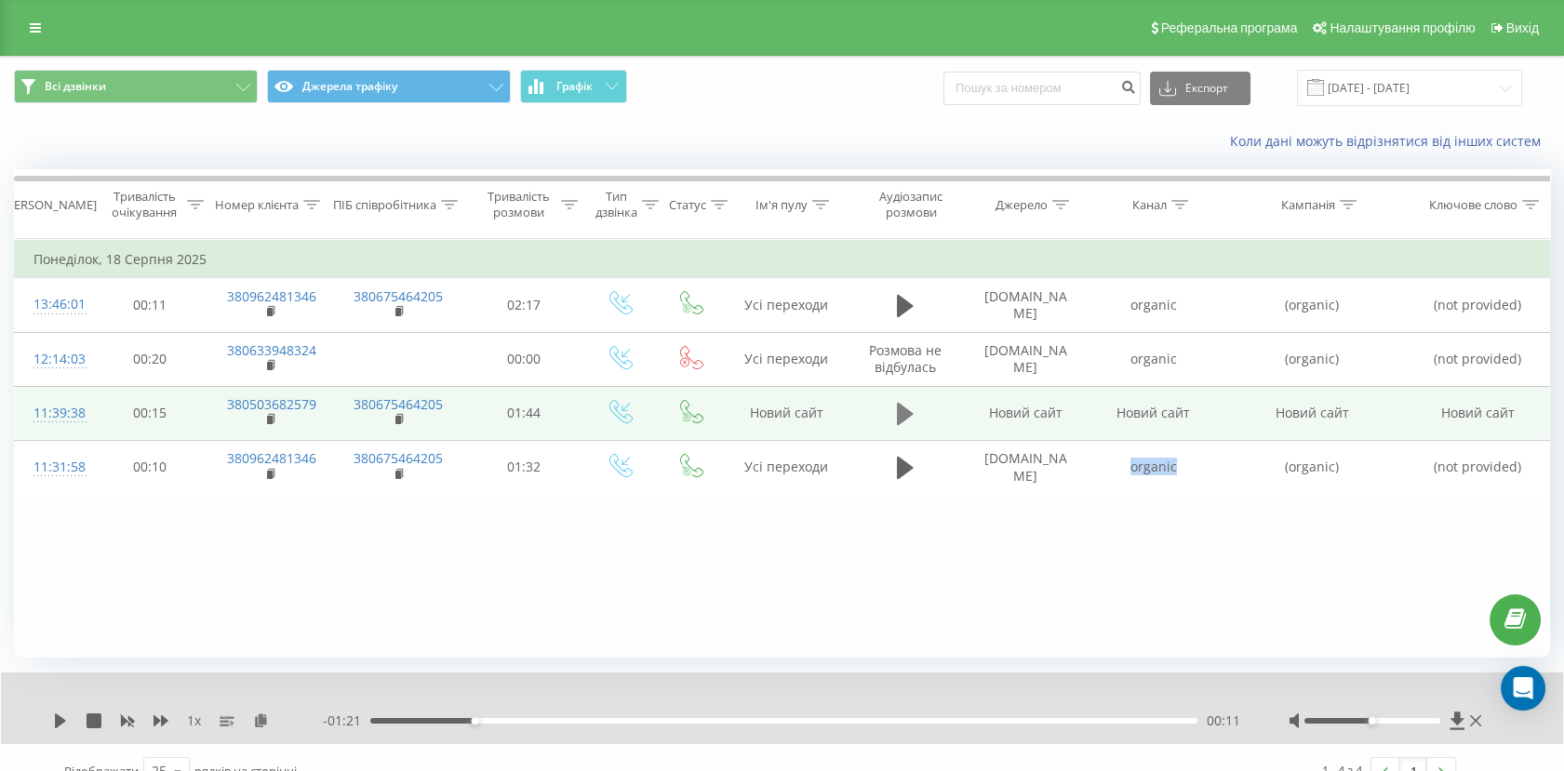
click at [905, 416] on icon at bounding box center [905, 414] width 17 height 22
click at [409, 722] on div "00:05" at bounding box center [783, 721] width 827 height 6
click at [530, 722] on div "00:09" at bounding box center [783, 721] width 827 height 6
click at [742, 724] on div "- 01:24 00:21 00:21" at bounding box center [782, 721] width 919 height 19
click at [753, 718] on div "00:21" at bounding box center [783, 721] width 827 height 6
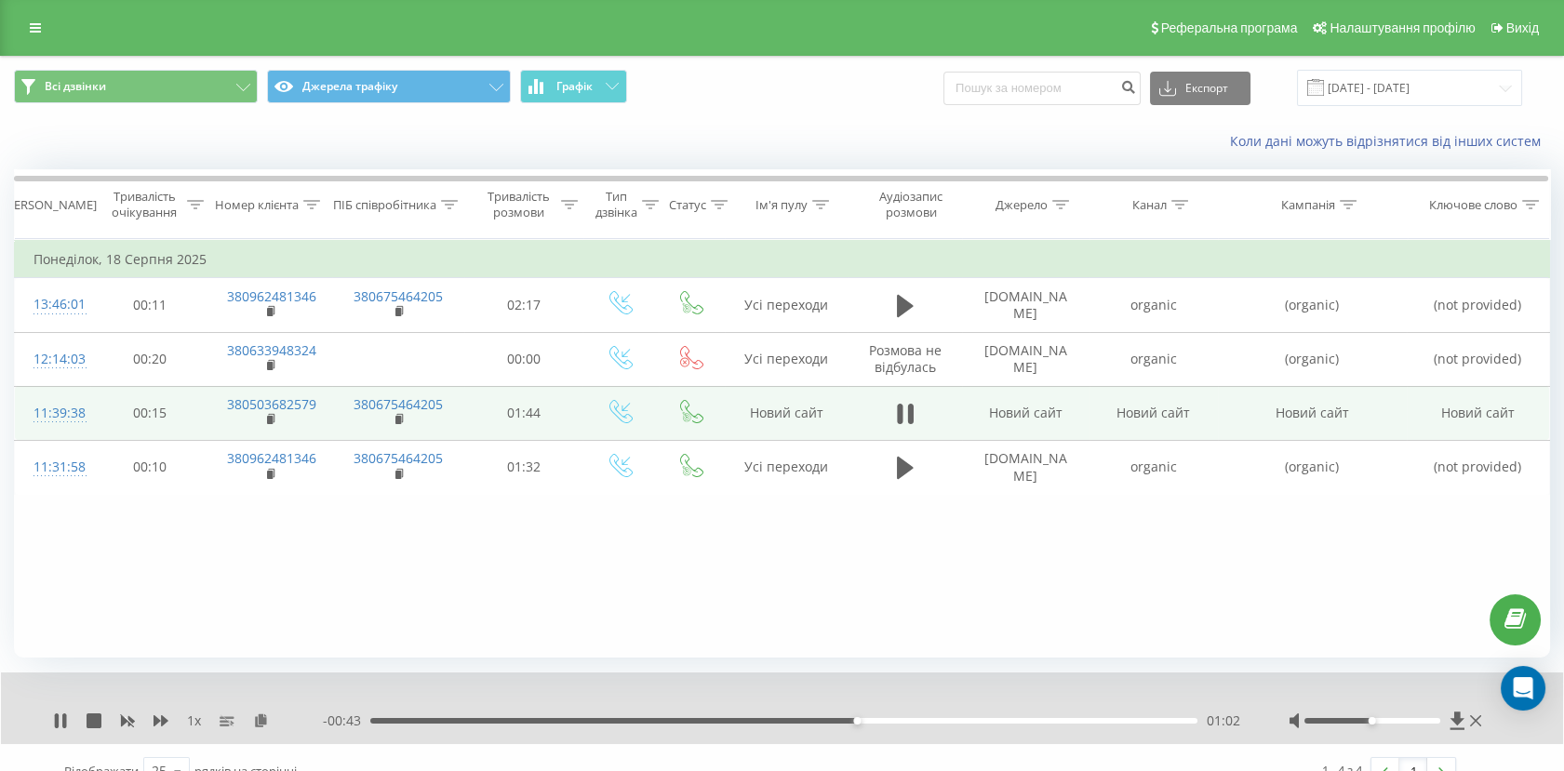
click at [1054, 716] on div "- 00:43 01:02 01:02" at bounding box center [782, 721] width 919 height 19
click at [1050, 721] on div "01:26" at bounding box center [783, 721] width 827 height 6
click at [1144, 721] on div "01:29" at bounding box center [783, 721] width 827 height 6
click at [54, 723] on icon at bounding box center [60, 721] width 15 height 15
click at [269, 416] on rect at bounding box center [270, 420] width 6 height 8
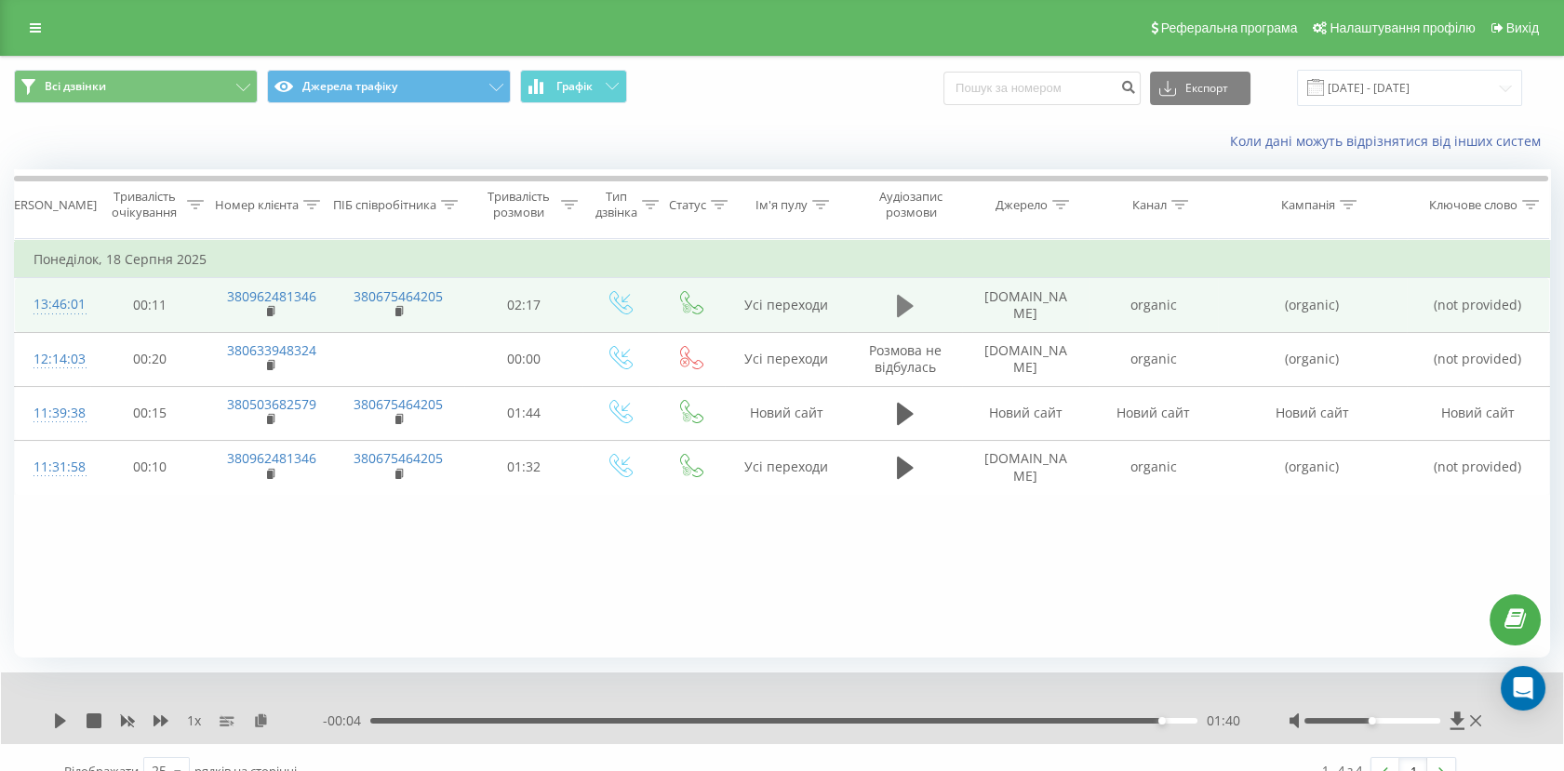
click at [901, 304] on icon at bounding box center [905, 306] width 17 height 22
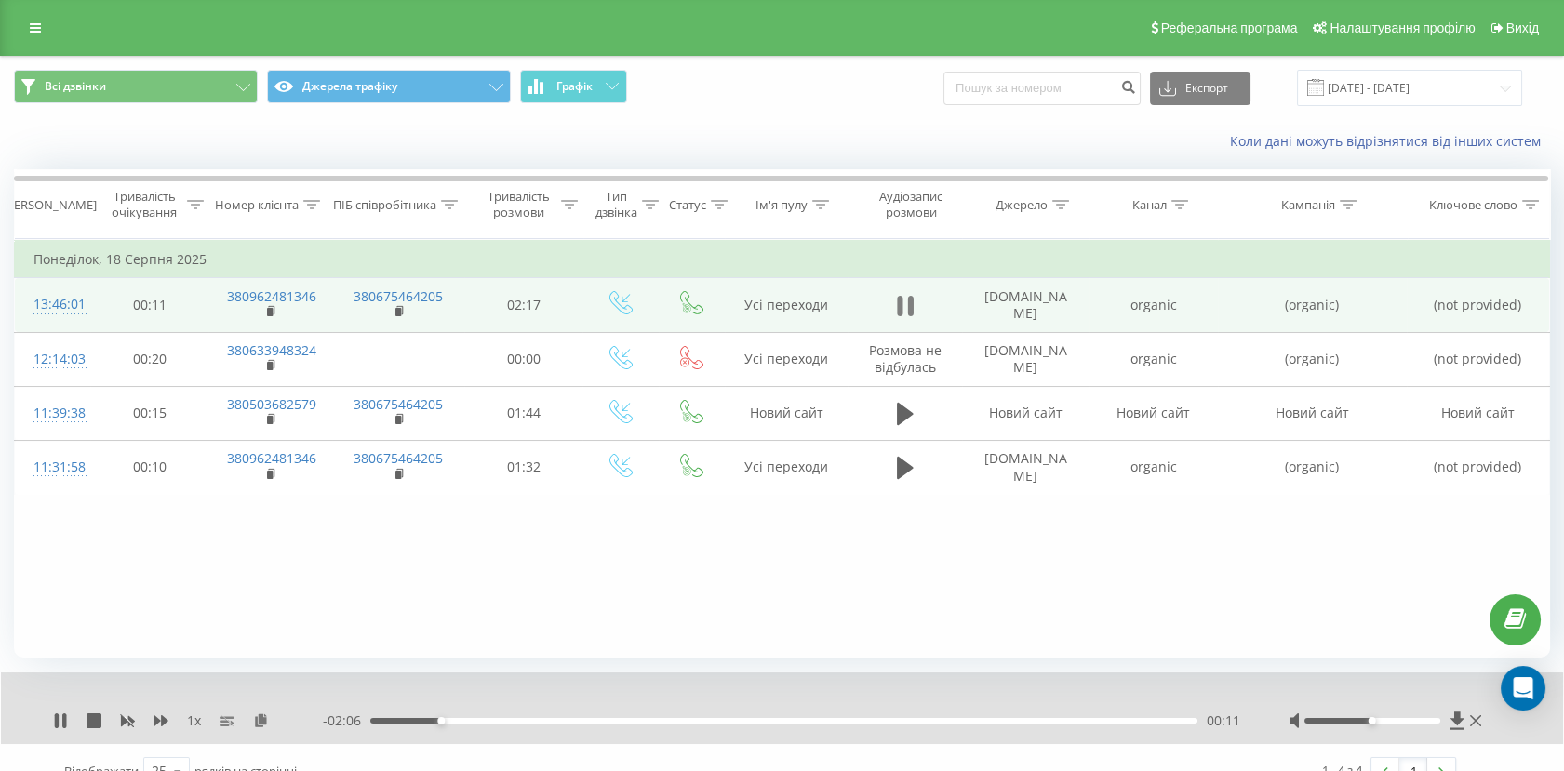
click at [910, 309] on icon at bounding box center [910, 306] width 6 height 20
click at [910, 309] on icon at bounding box center [905, 306] width 17 height 26
click at [910, 304] on icon at bounding box center [910, 306] width 6 height 20
click at [1358, 79] on input "18.08.2025 - 18.08.2025" at bounding box center [1409, 88] width 225 height 36
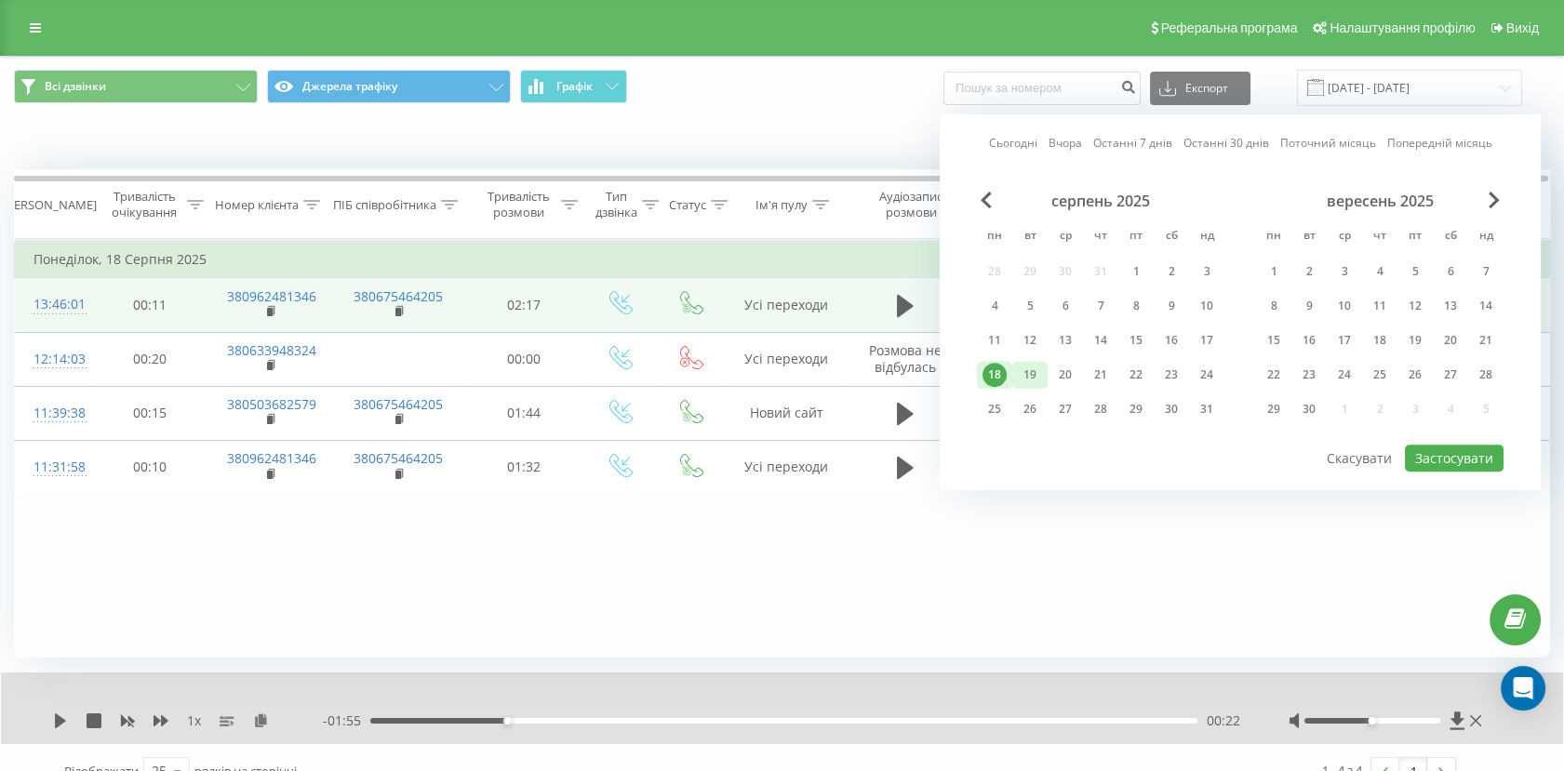
click at [1025, 377] on div "19" at bounding box center [1030, 375] width 24 height 24
click at [1432, 453] on button "Застосувати" at bounding box center [1454, 458] width 99 height 27
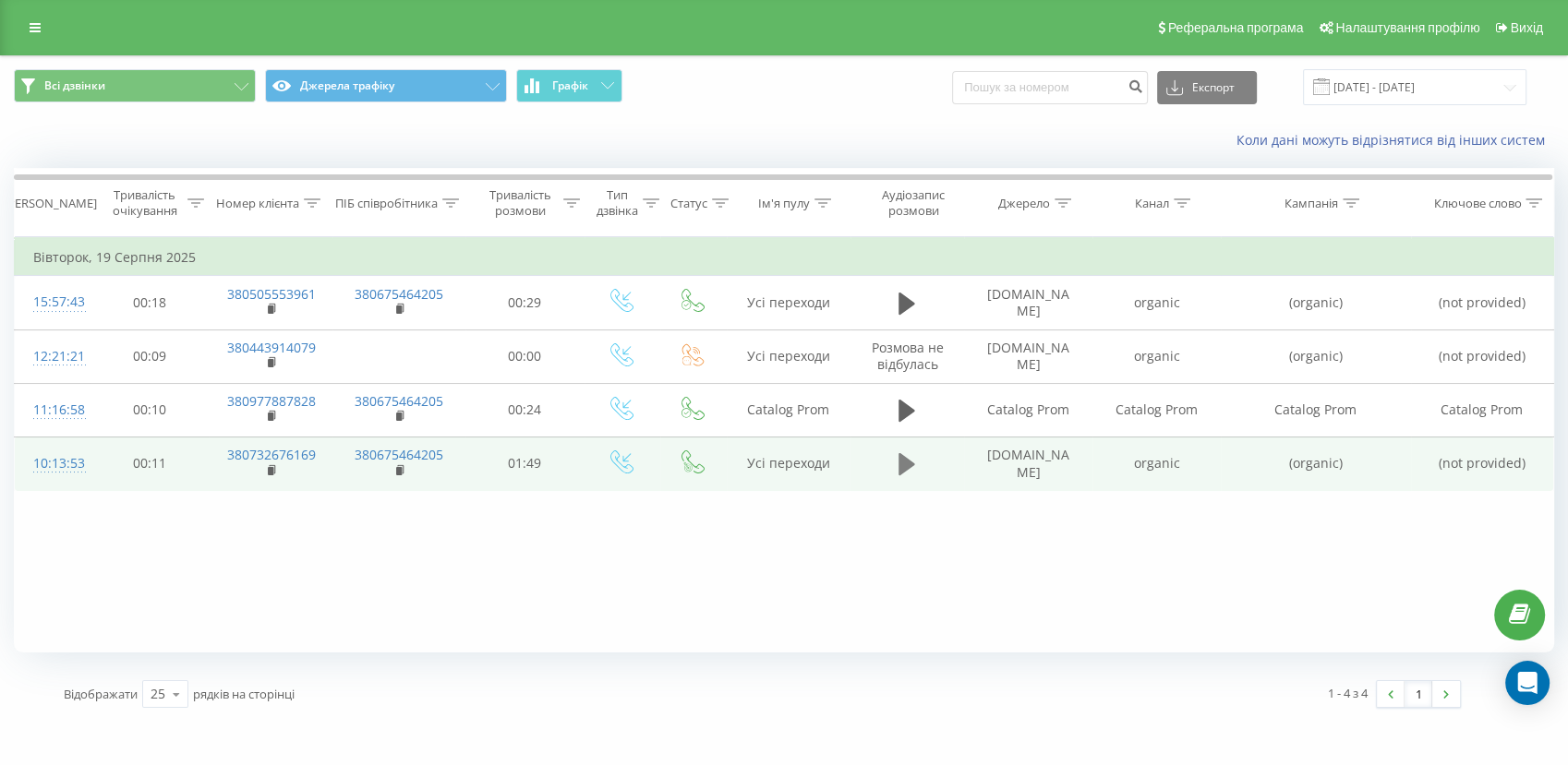
click at [909, 464] on icon at bounding box center [906, 464] width 17 height 22
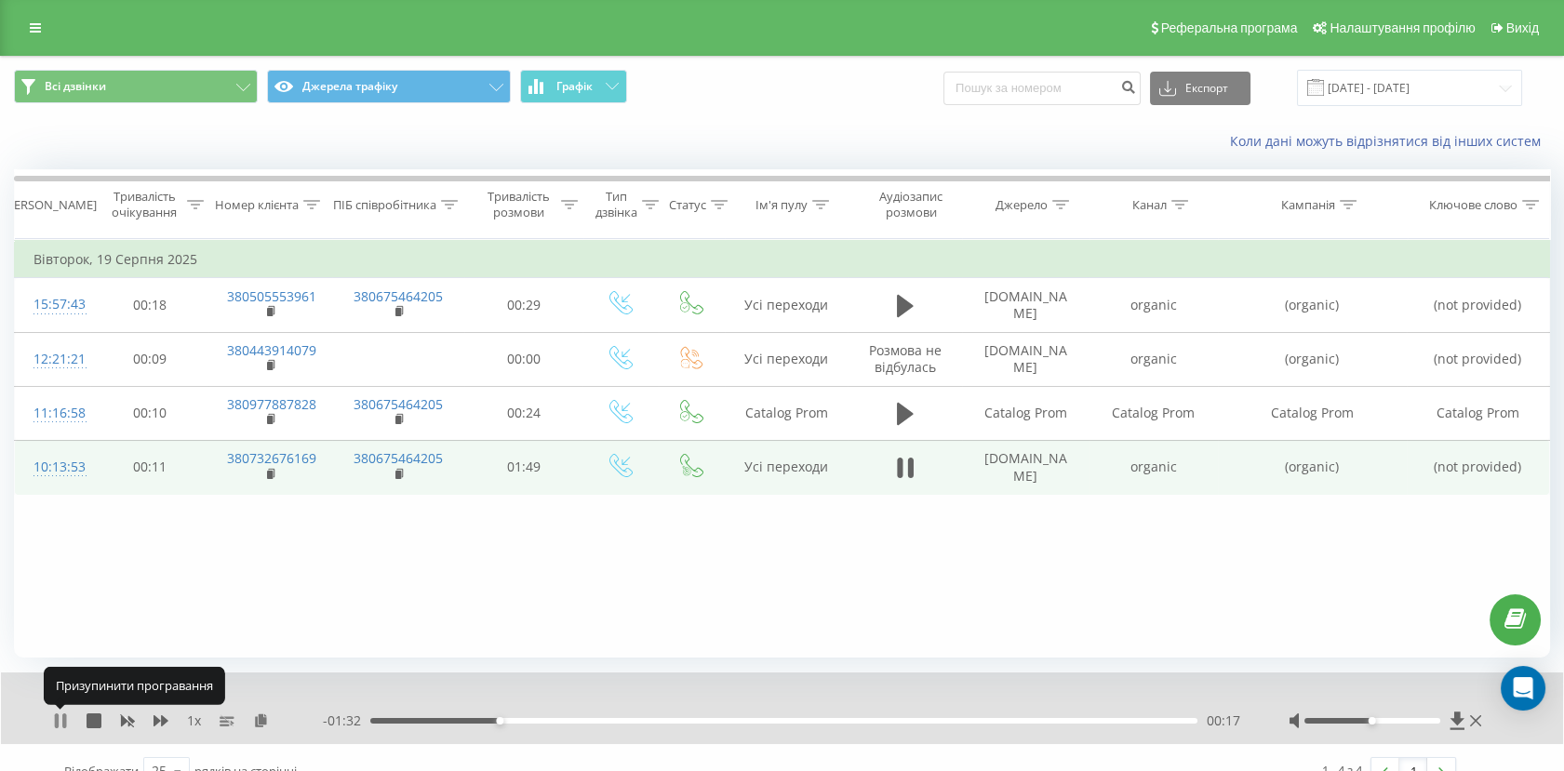
click at [57, 726] on icon at bounding box center [57, 721] width 4 height 15
click at [268, 474] on rect at bounding box center [270, 475] width 6 height 8
click at [1163, 469] on td "organic" at bounding box center [1153, 467] width 127 height 54
copy td "organic"
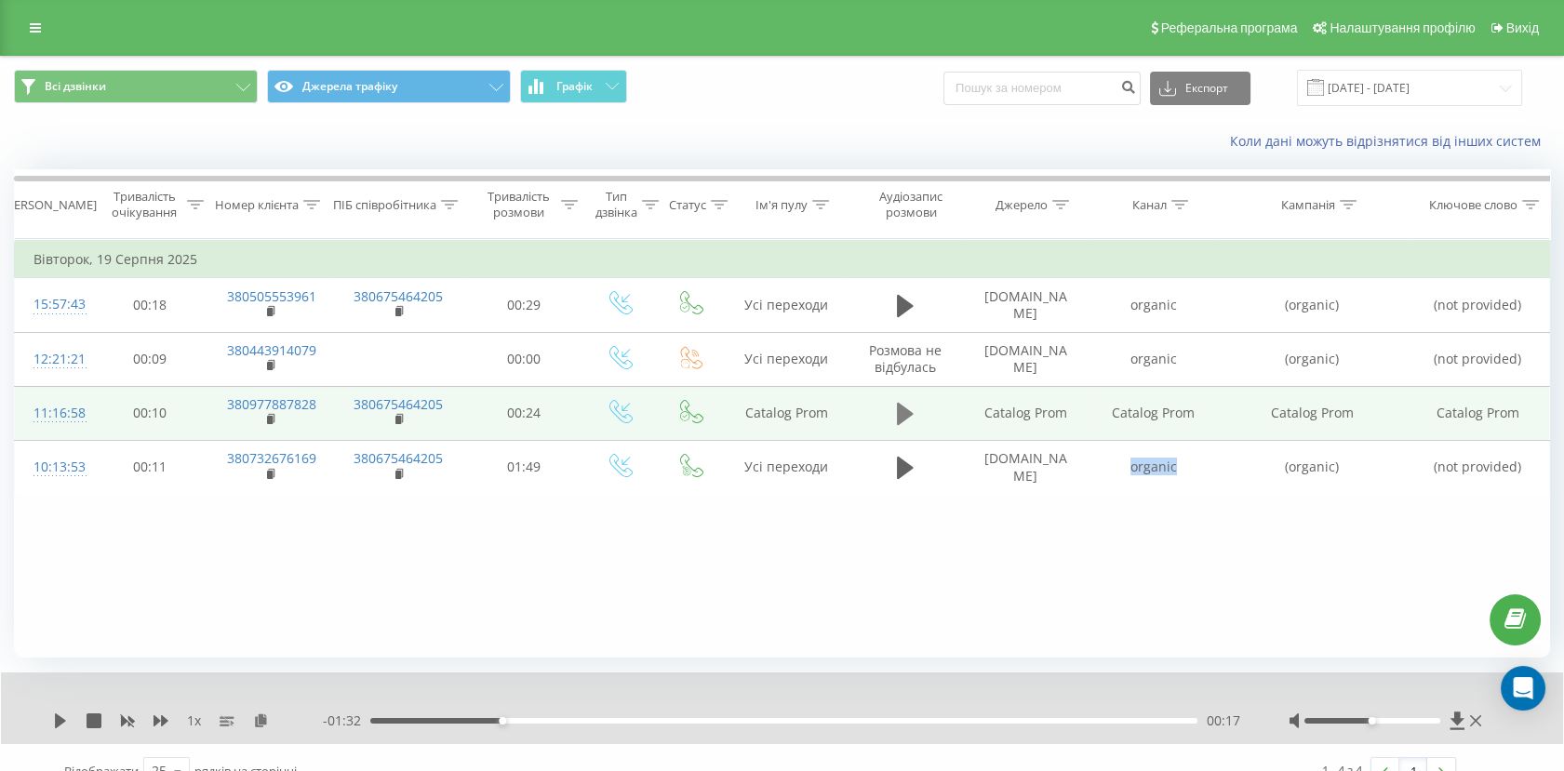
click at [902, 425] on icon at bounding box center [905, 414] width 17 height 26
click at [61, 722] on icon at bounding box center [60, 721] width 15 height 15
click at [267, 421] on icon at bounding box center [272, 419] width 10 height 13
click at [1124, 417] on td "Catalog Prom" at bounding box center [1153, 413] width 127 height 54
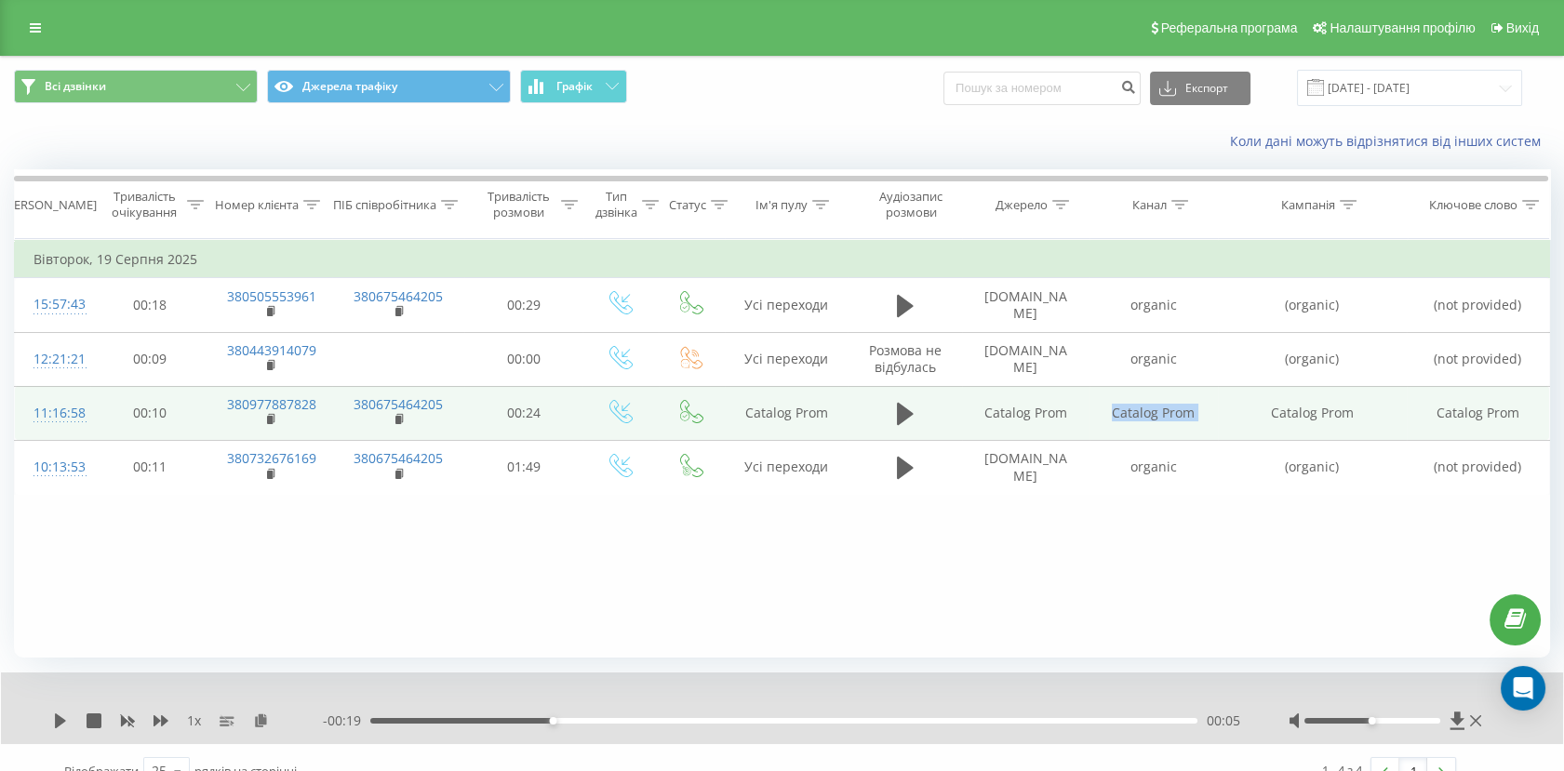
click at [1124, 417] on td "Catalog Prom" at bounding box center [1153, 413] width 127 height 54
copy td "Catalog Prom"
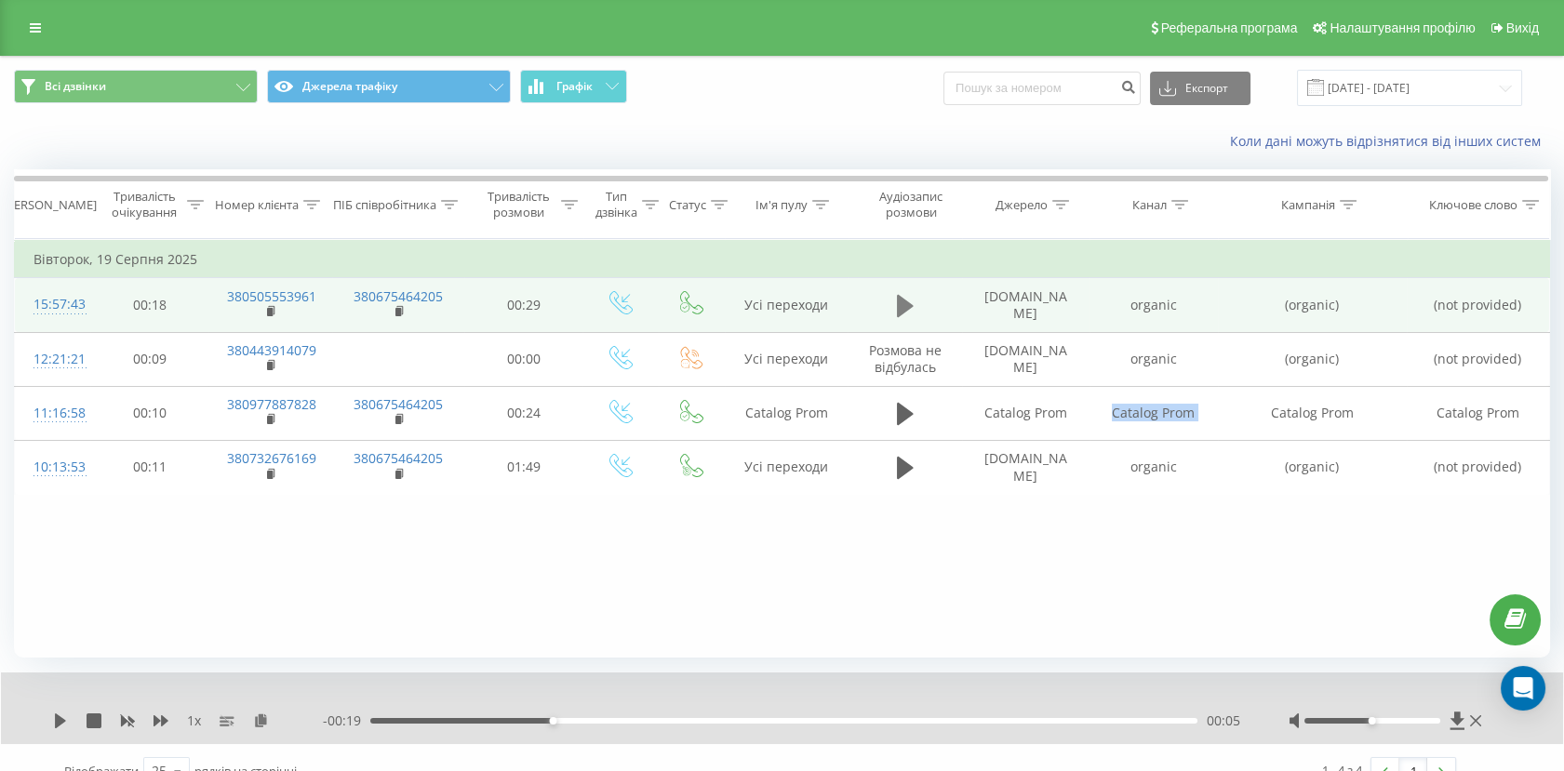
click at [901, 307] on icon at bounding box center [905, 306] width 17 height 22
drag, startPoint x: 64, startPoint y: 718, endPoint x: 85, endPoint y: 708, distance: 22.9
click at [63, 718] on icon at bounding box center [64, 721] width 4 height 15
click at [1370, 93] on input "19.08.2025 - 19.08.2025" at bounding box center [1409, 88] width 225 height 36
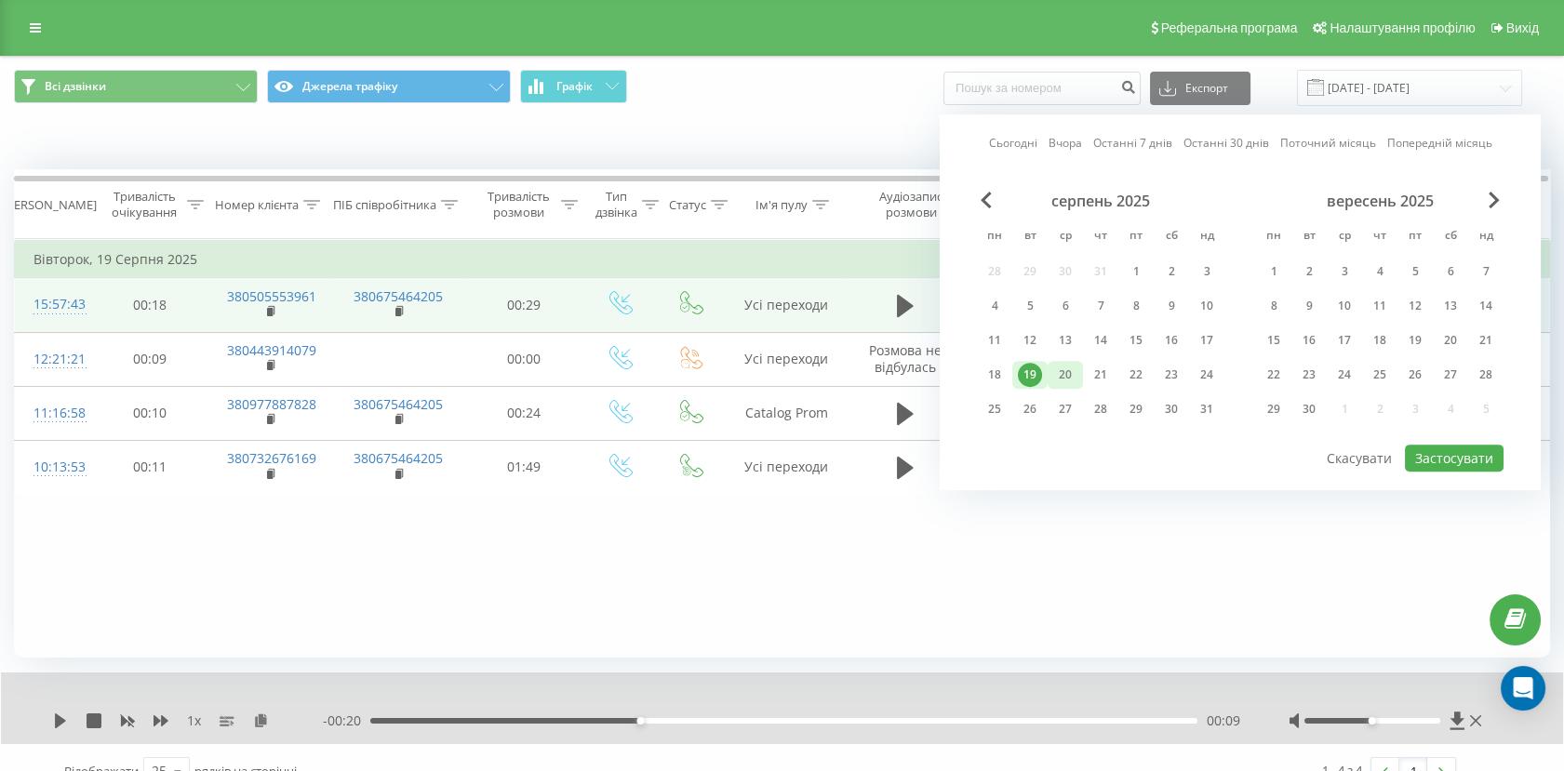
click at [1075, 368] on div "20" at bounding box center [1065, 375] width 24 height 24
click at [1439, 454] on button "Застосувати" at bounding box center [1454, 458] width 99 height 27
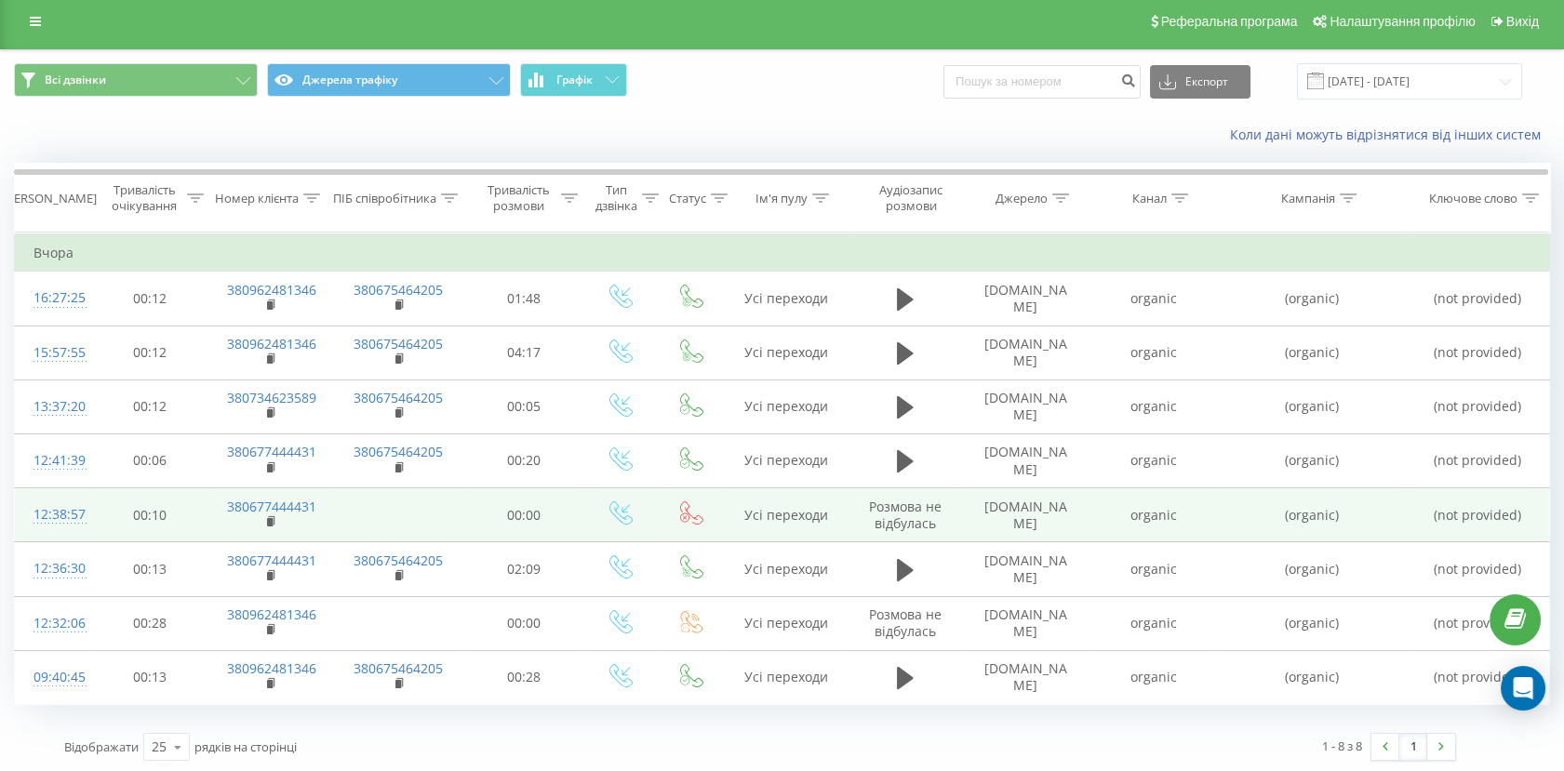
scroll to position [7, 0]
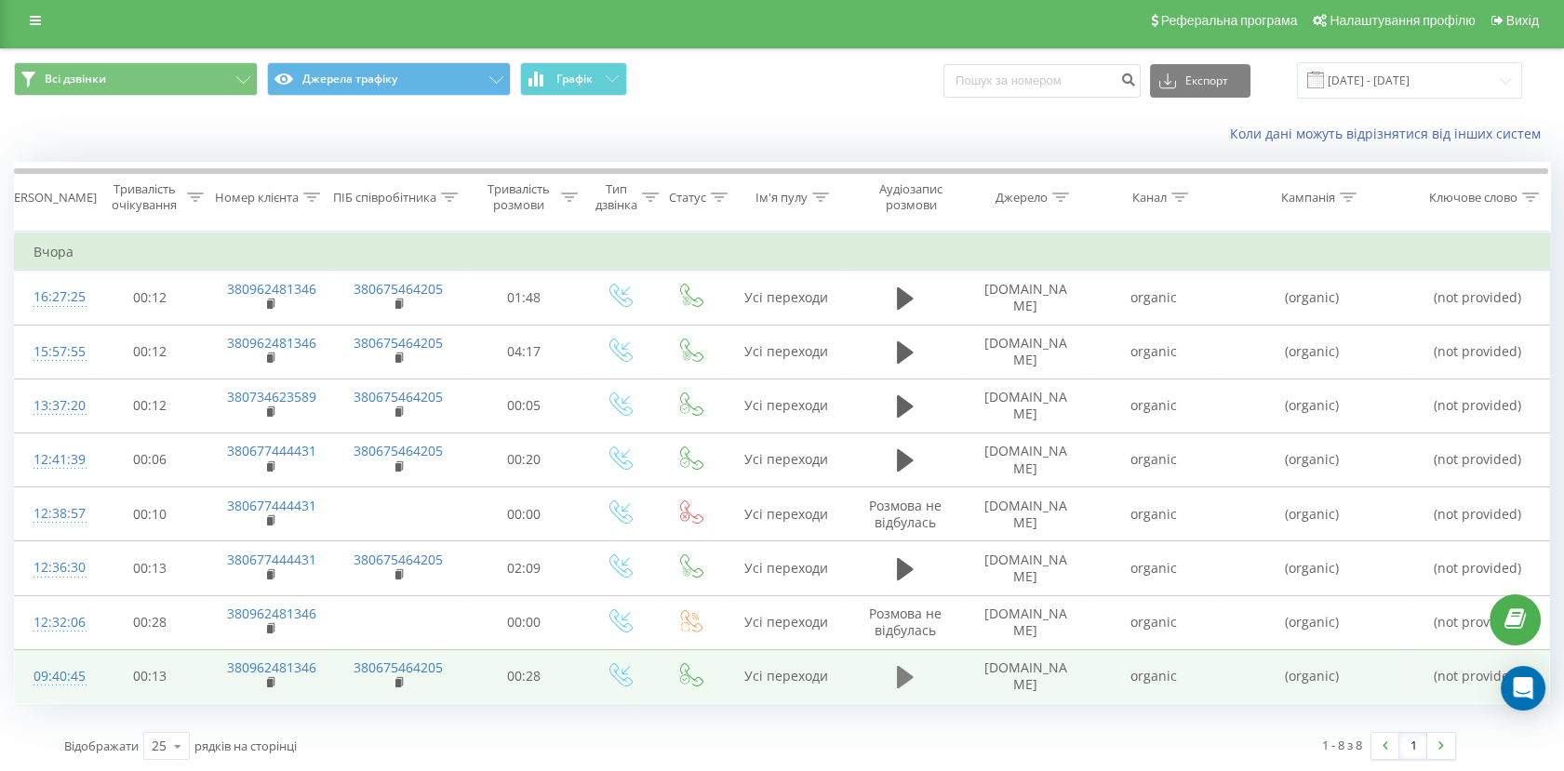
click at [901, 679] on icon at bounding box center [905, 677] width 17 height 22
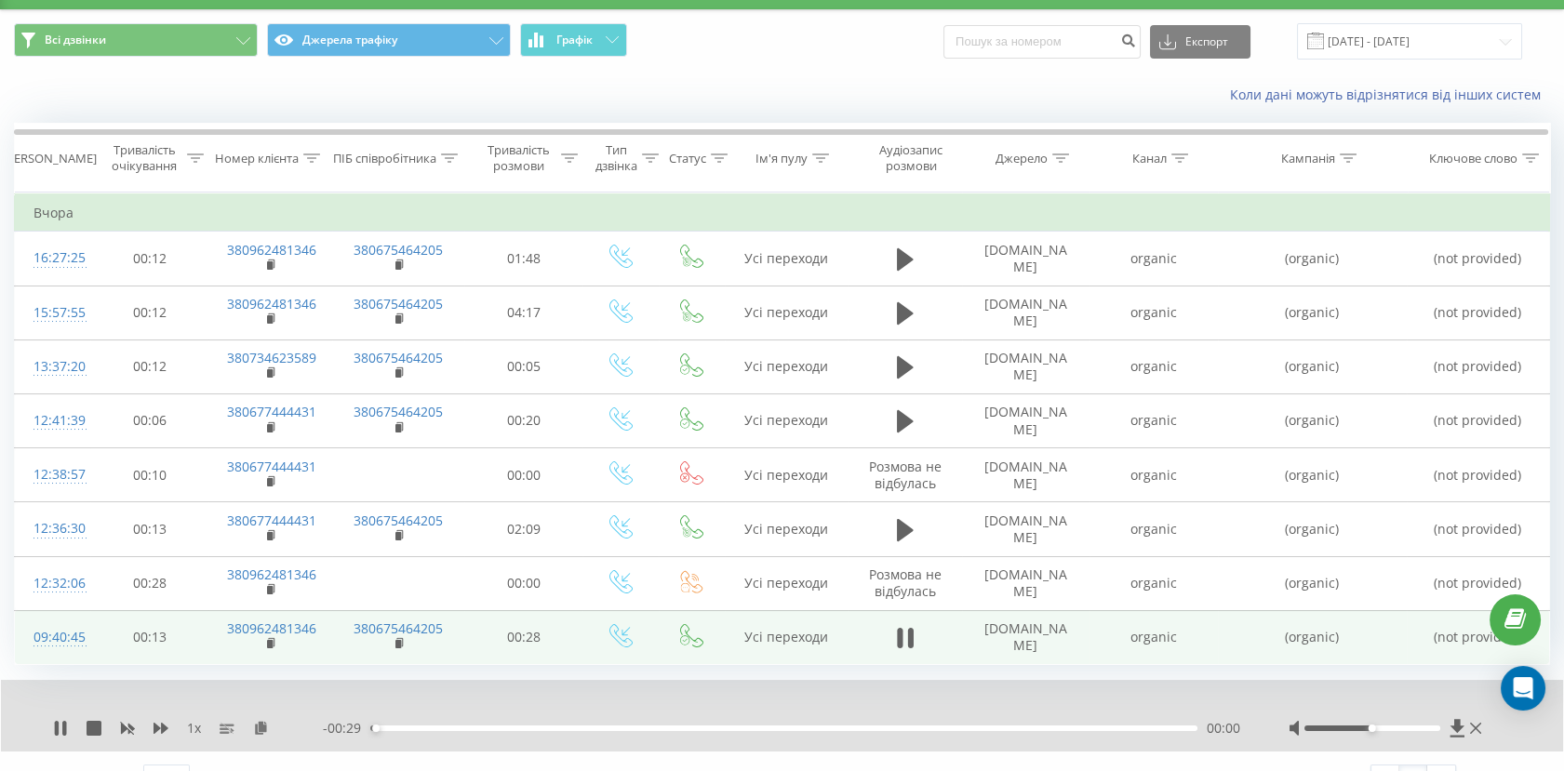
scroll to position [80, 0]
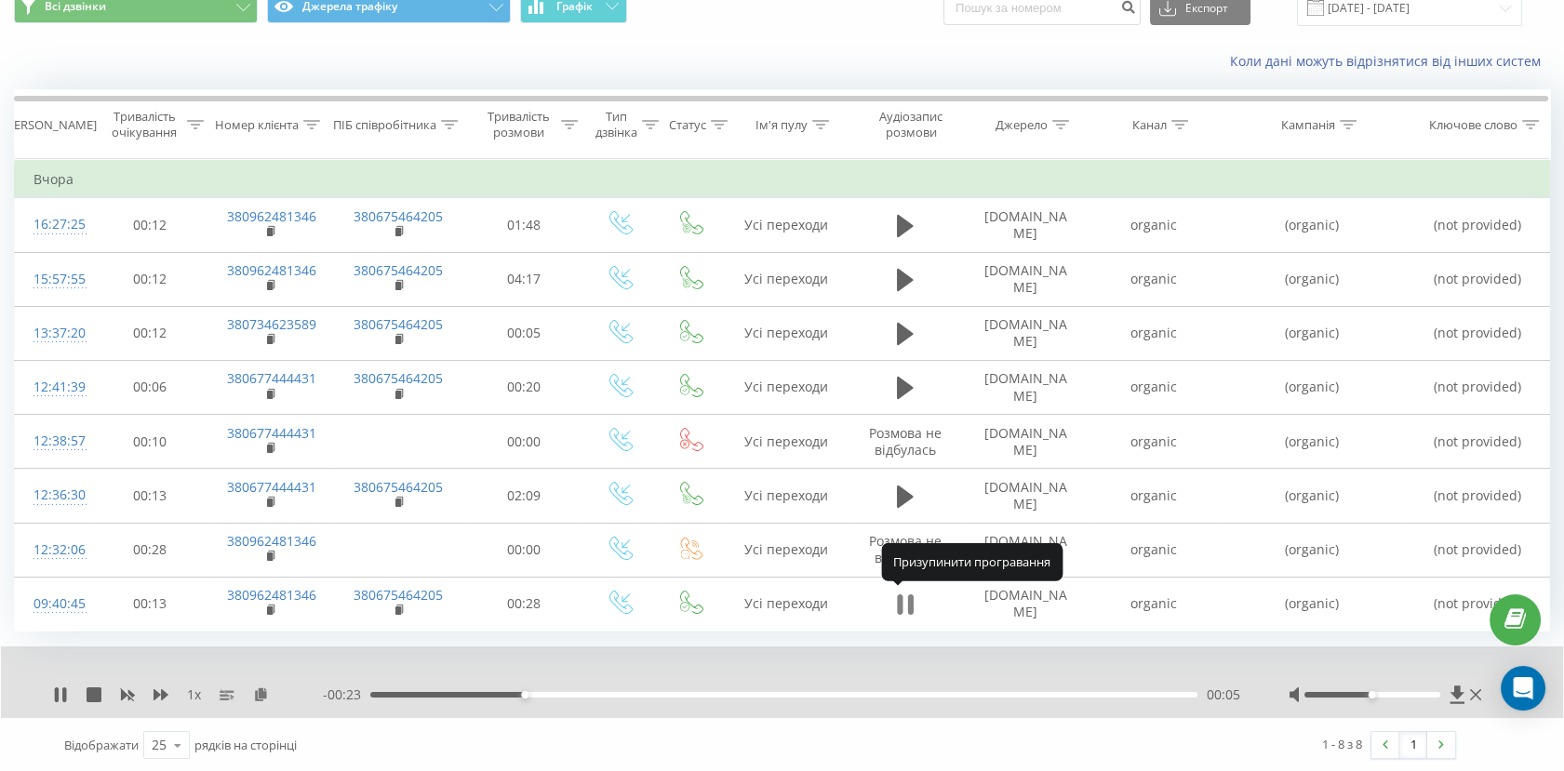
click at [902, 605] on icon at bounding box center [900, 605] width 6 height 20
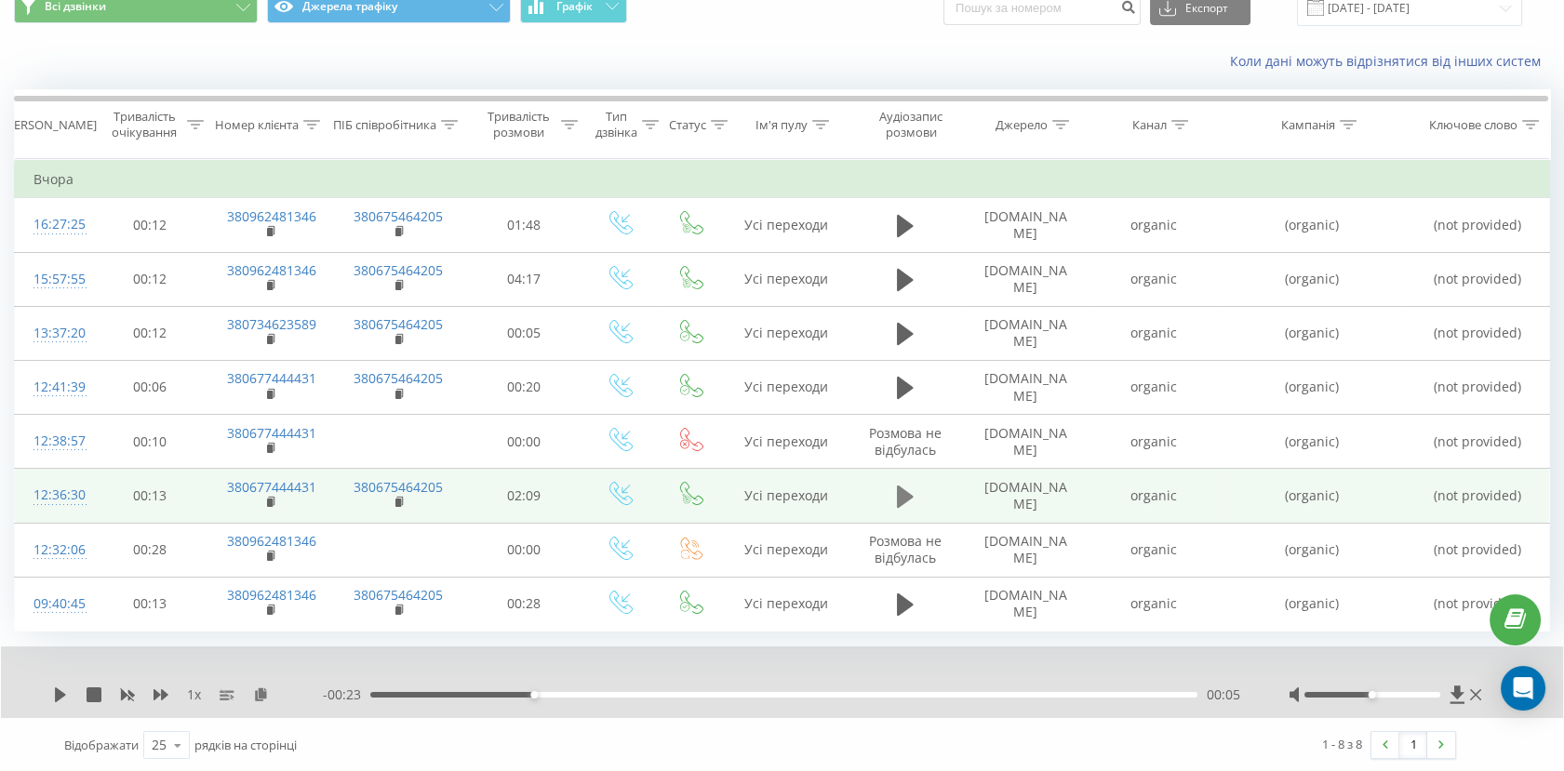
click at [903, 502] on icon at bounding box center [905, 497] width 17 height 26
click at [900, 493] on icon at bounding box center [900, 497] width 6 height 20
click at [275, 498] on icon at bounding box center [272, 502] width 10 height 13
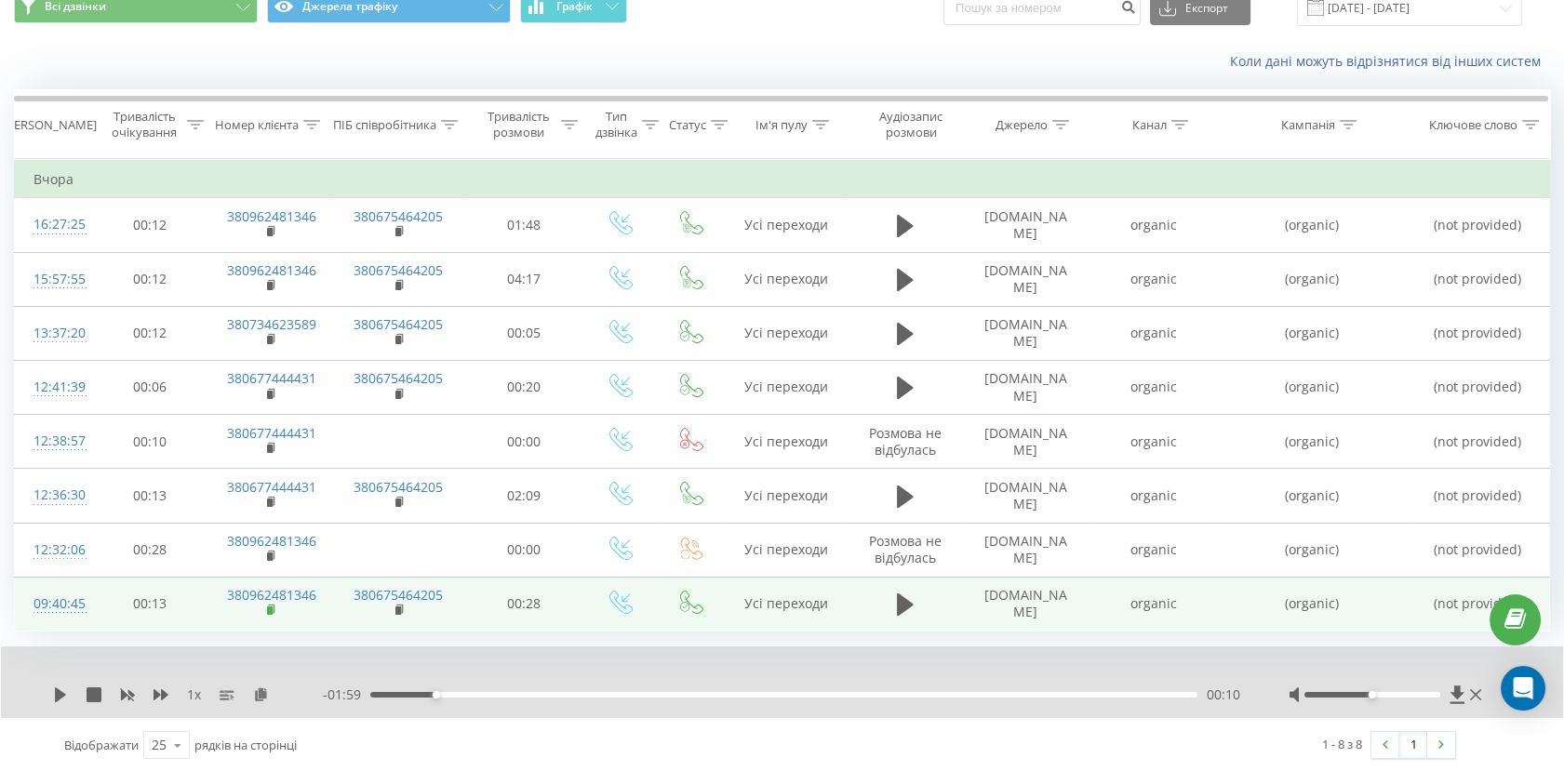
click at [272, 610] on rect at bounding box center [270, 611] width 6 height 8
click at [1150, 605] on td "organic" at bounding box center [1153, 604] width 127 height 54
copy td "organic"
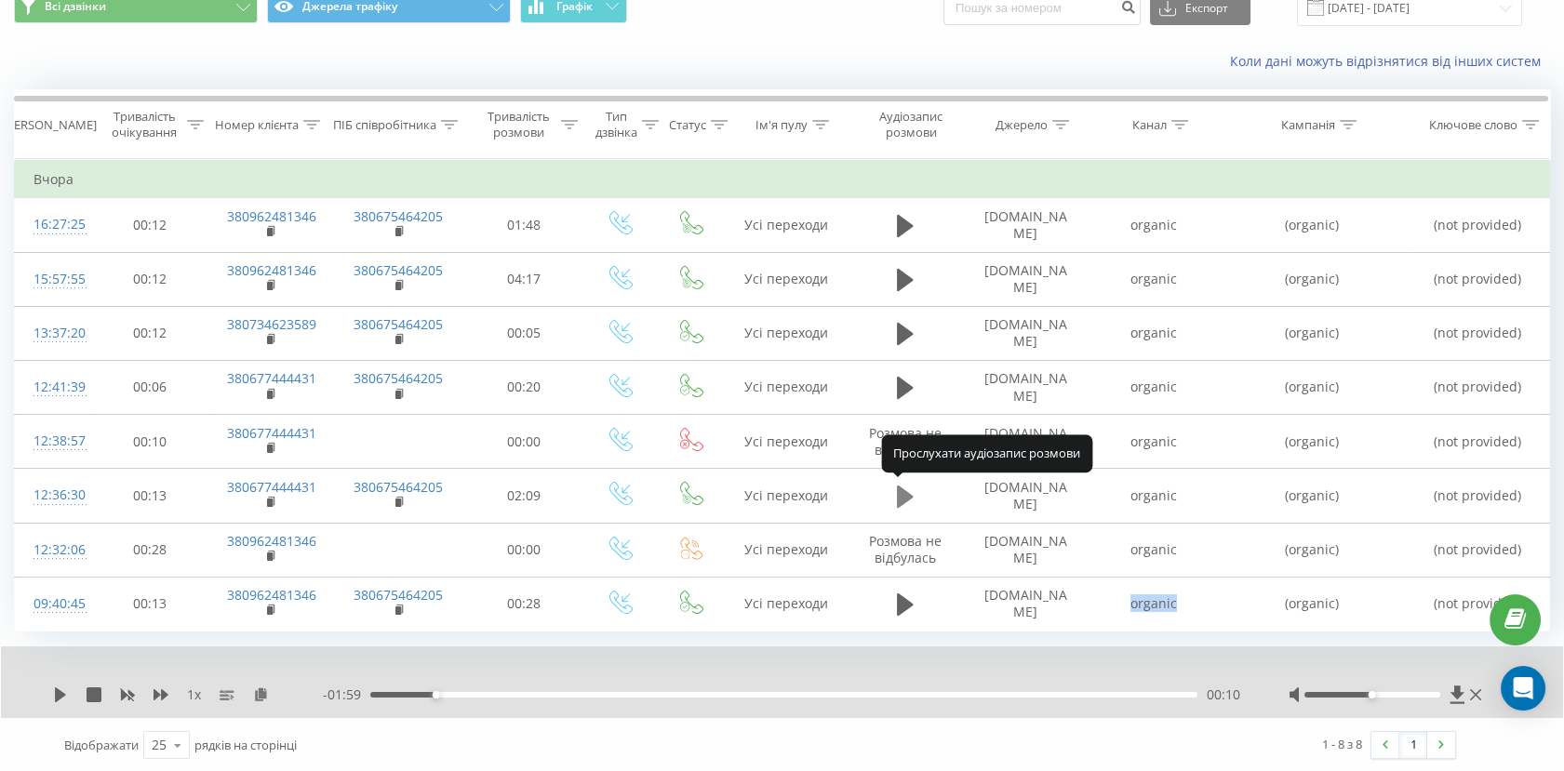
click at [901, 498] on icon at bounding box center [905, 497] width 17 height 22
drag, startPoint x: 63, startPoint y: 691, endPoint x: 181, endPoint y: 690, distance: 118.2
click at [62, 691] on icon at bounding box center [64, 695] width 4 height 15
click at [911, 599] on icon at bounding box center [905, 605] width 17 height 26
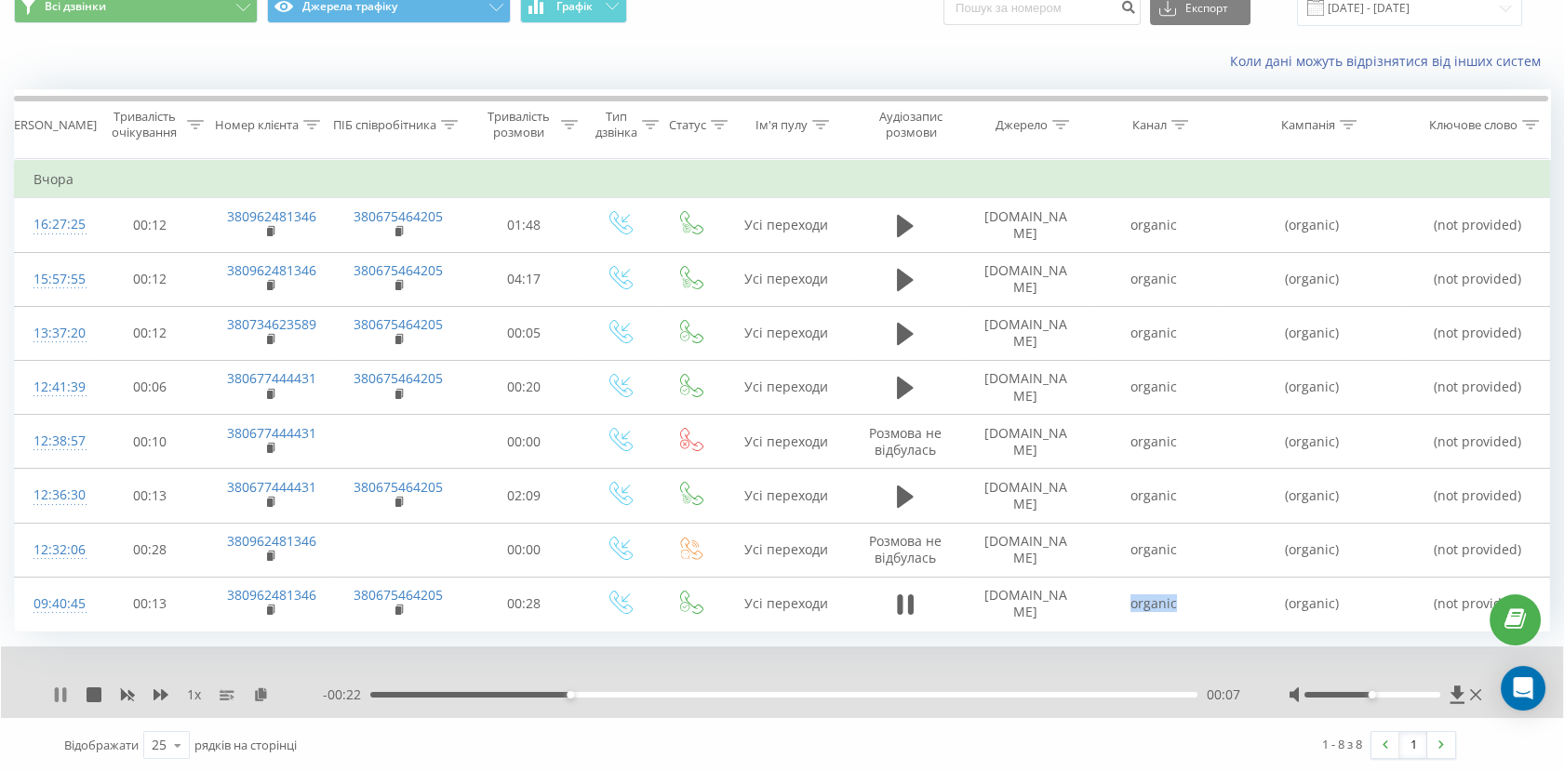
click at [56, 693] on icon at bounding box center [57, 695] width 4 height 15
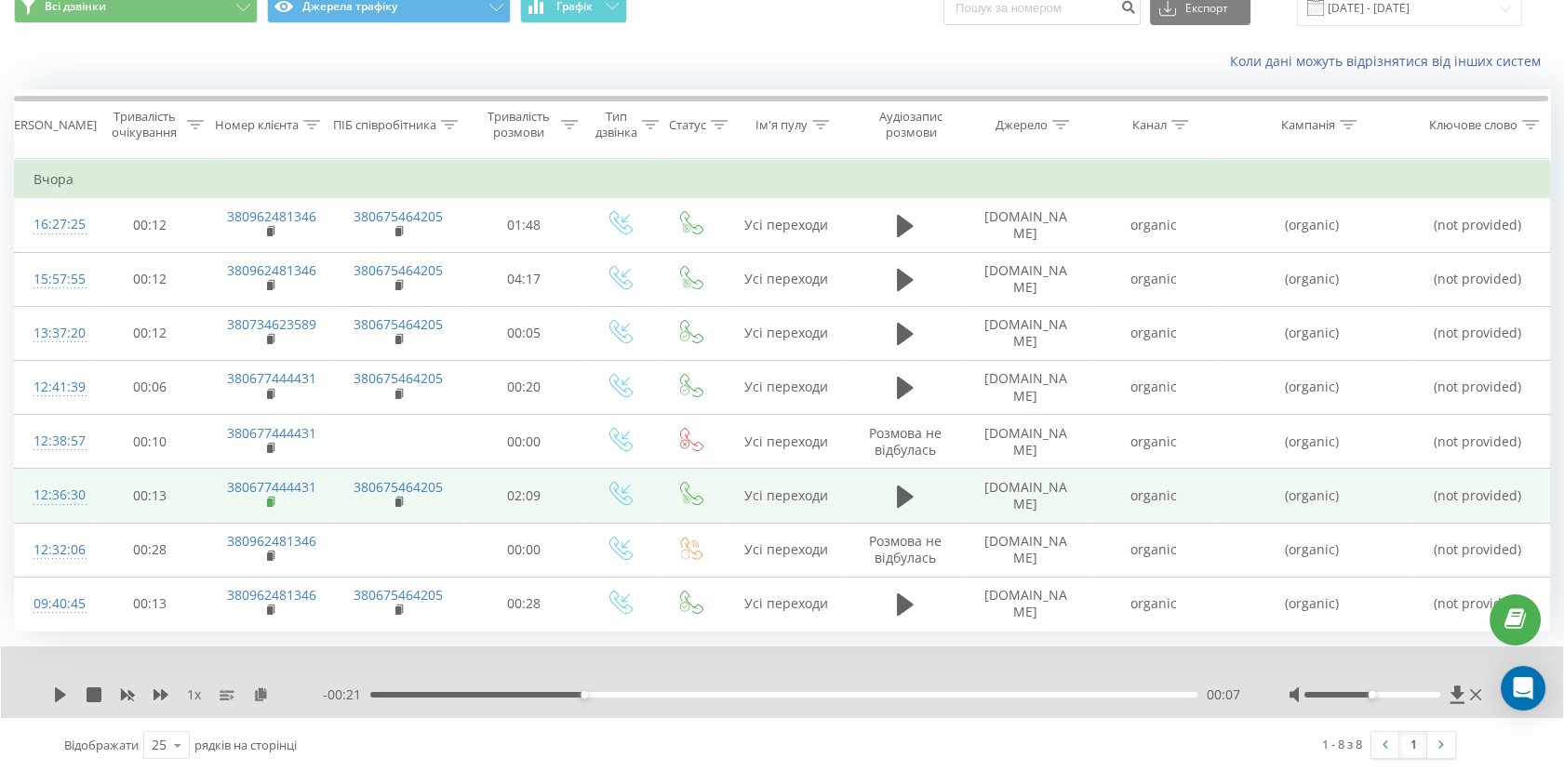
click at [268, 501] on rect at bounding box center [270, 503] width 6 height 8
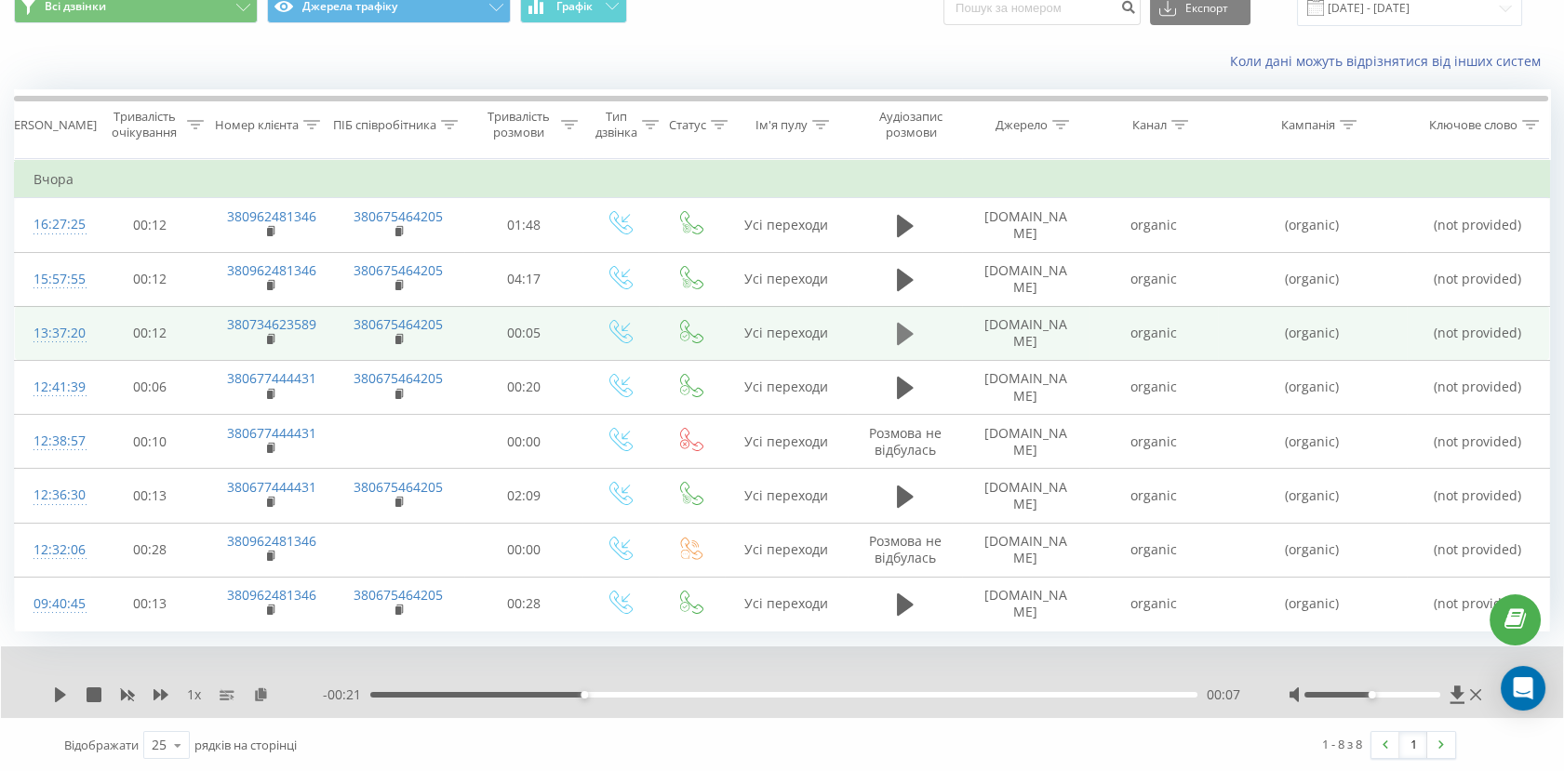
click at [907, 336] on icon at bounding box center [905, 334] width 17 height 22
click at [908, 341] on icon at bounding box center [910, 334] width 6 height 20
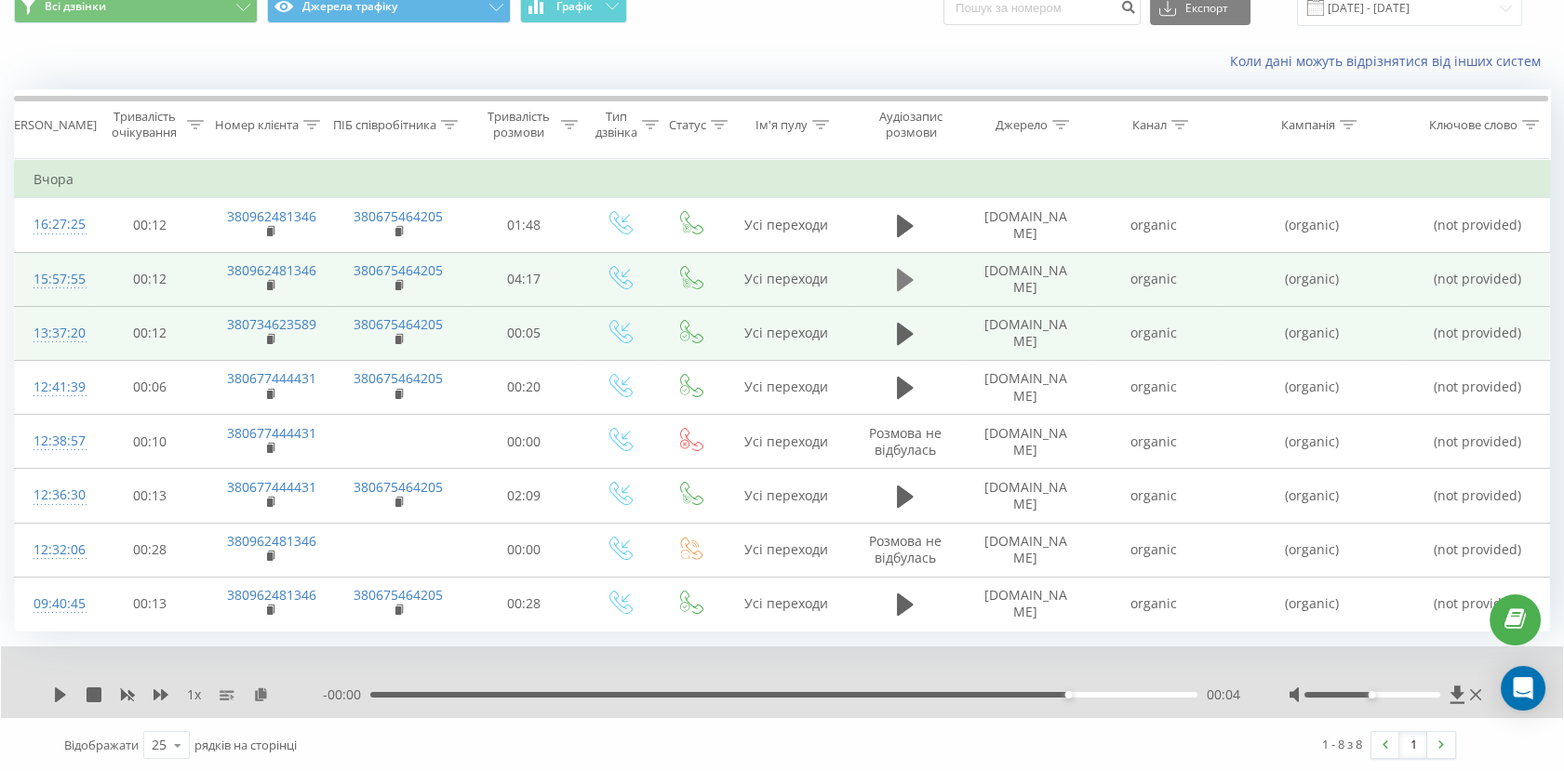
click at [913, 277] on icon at bounding box center [905, 280] width 17 height 26
click at [450, 696] on div "00:25" at bounding box center [783, 695] width 827 height 6
click at [62, 692] on icon at bounding box center [64, 695] width 4 height 15
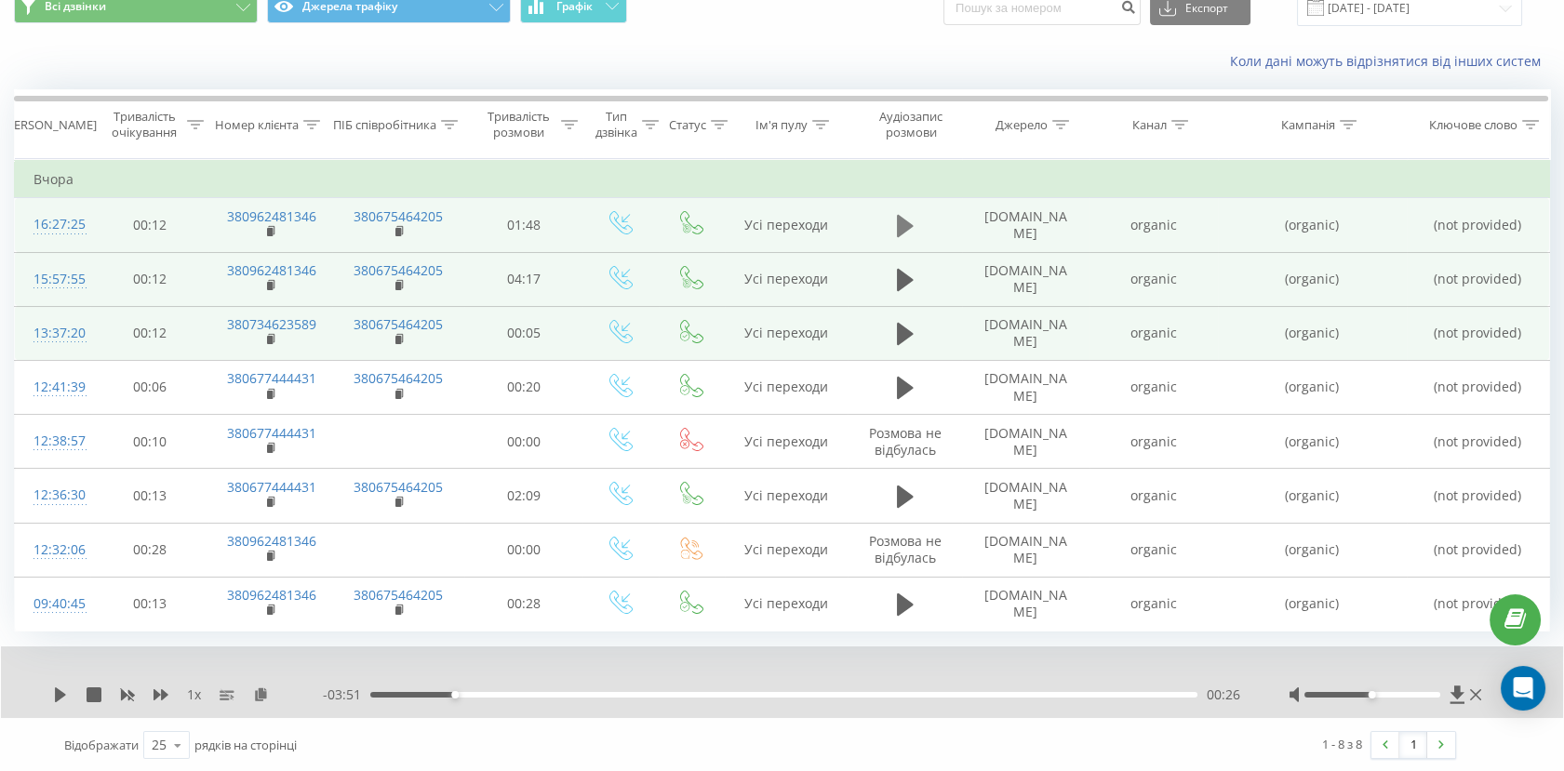
click at [903, 216] on icon at bounding box center [905, 226] width 17 height 26
click at [905, 226] on icon at bounding box center [905, 226] width 17 height 26
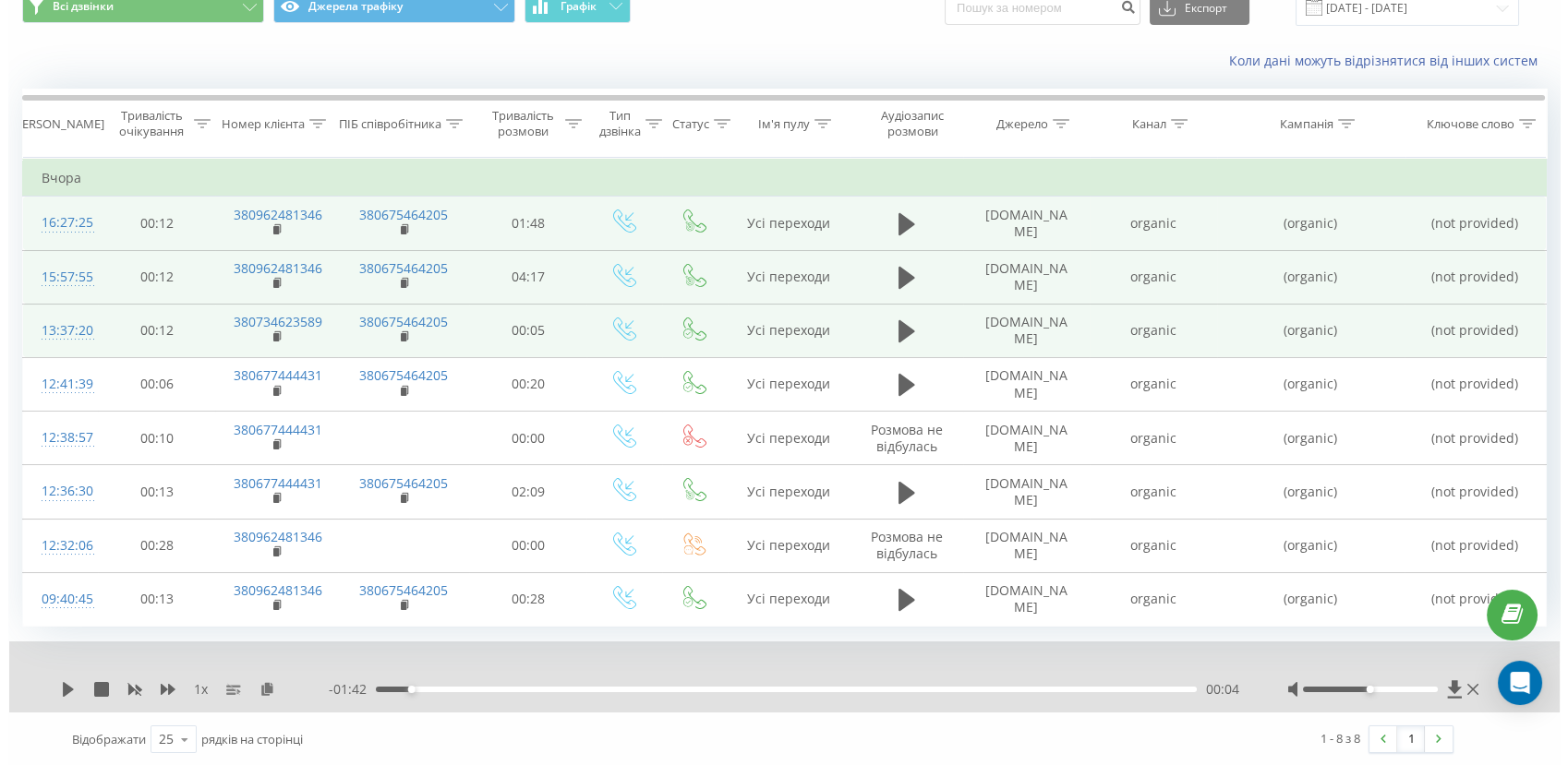
scroll to position [0, 0]
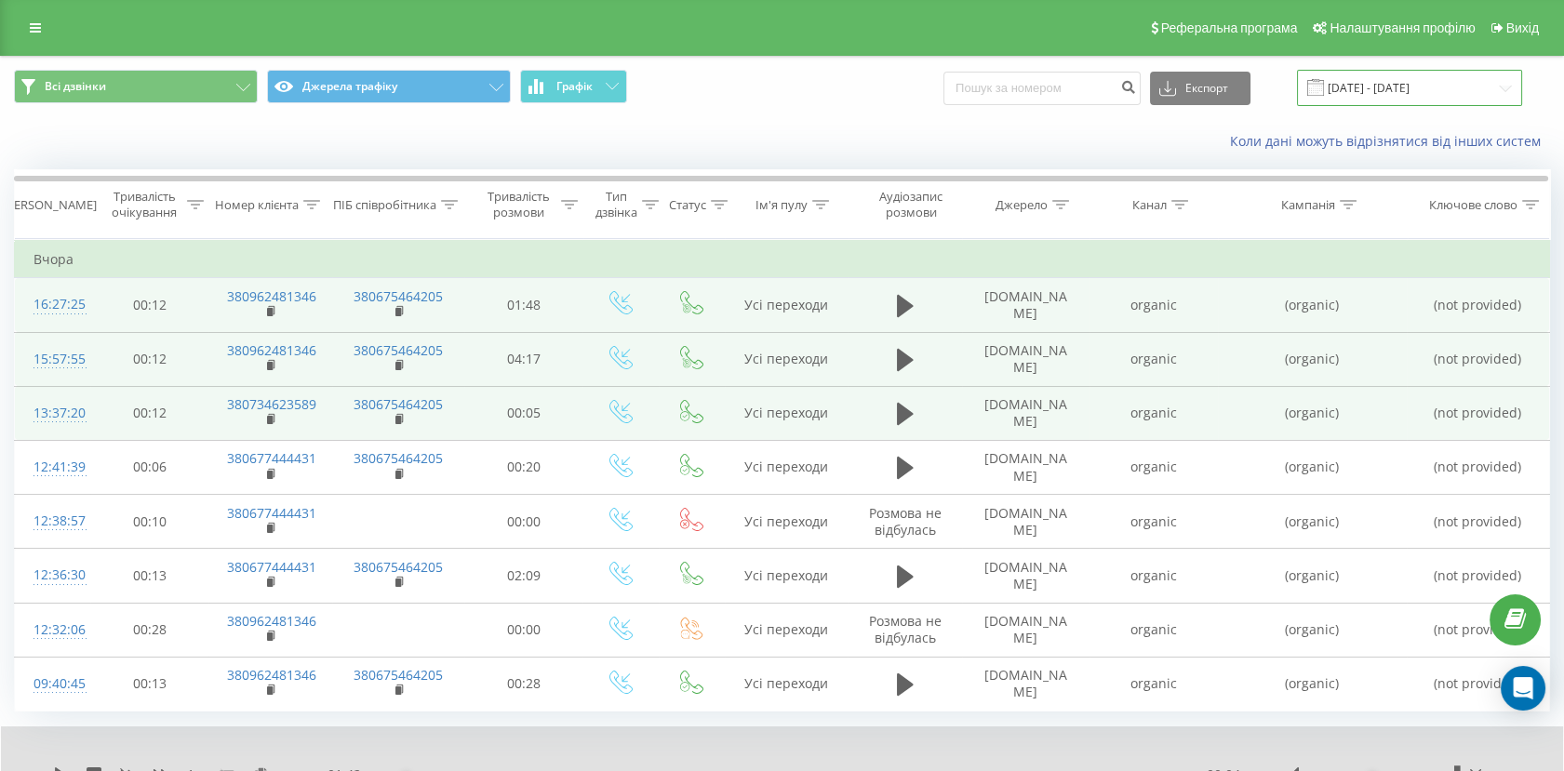
click at [1378, 93] on input "20.08.2025 - 20.08.2025" at bounding box center [1409, 88] width 225 height 36
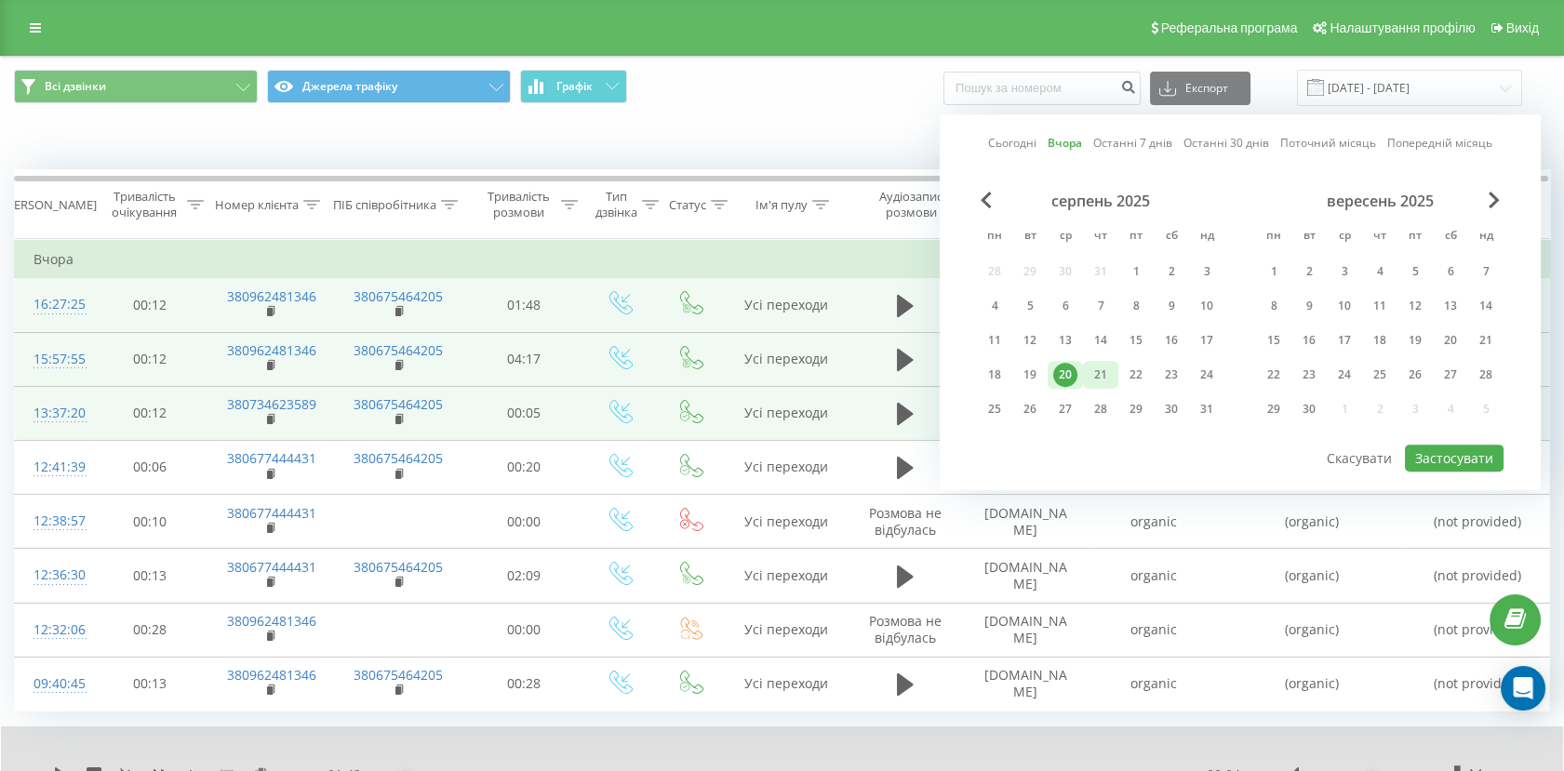
click at [1100, 373] on div "21" at bounding box center [1101, 375] width 24 height 24
click at [1429, 464] on button "Застосувати" at bounding box center [1454, 458] width 99 height 27
type input "21.08.2025 - 21.08.2025"
